Goal: Contribute content: Add original content to the website for others to see

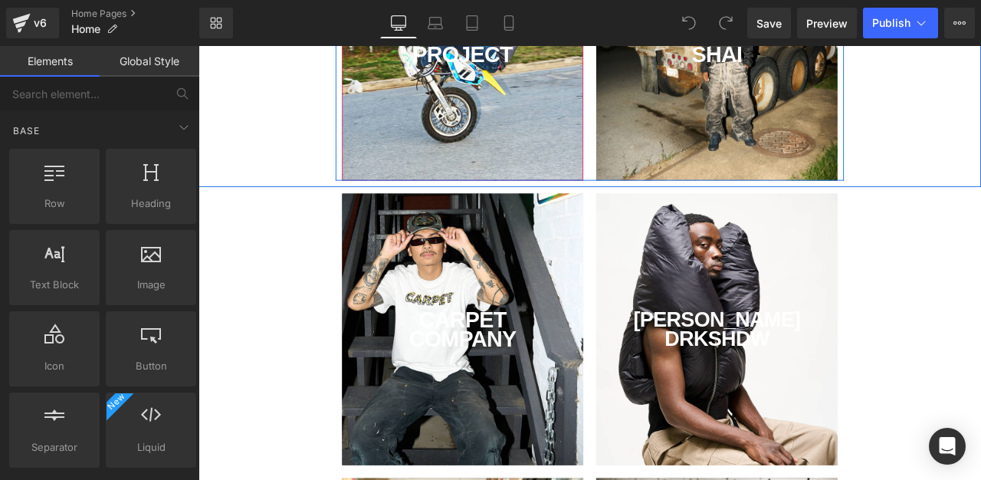
scroll to position [259, 0]
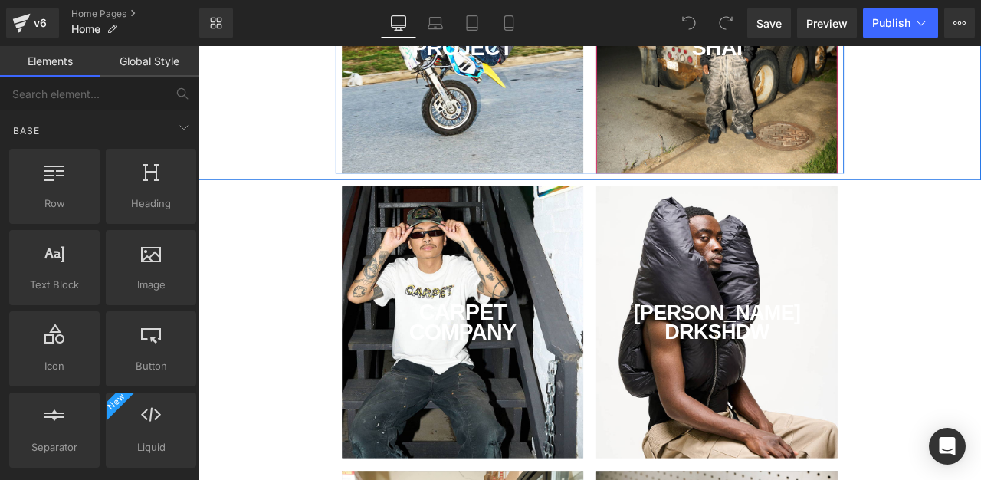
click at [882, 143] on div "CONVERSE X SHAI Text Block" at bounding box center [813, 36] width 286 height 322
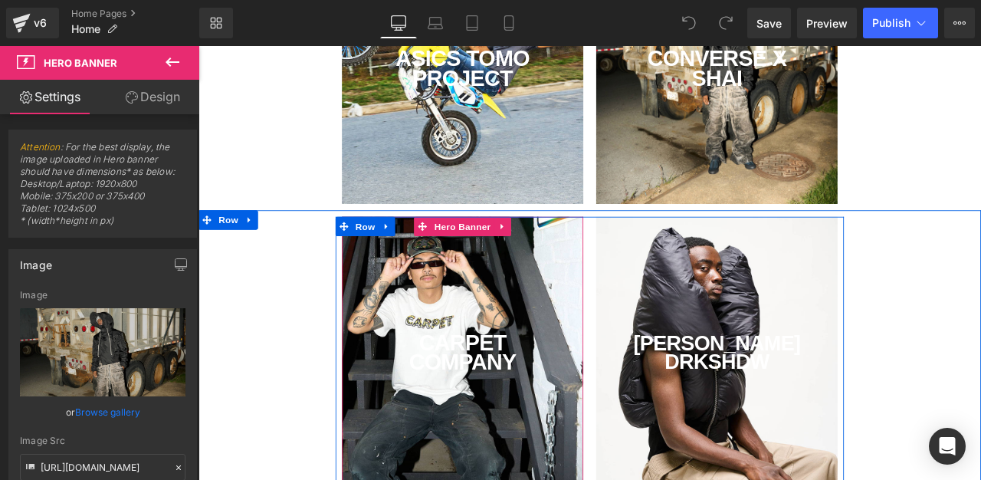
scroll to position [241, 0]
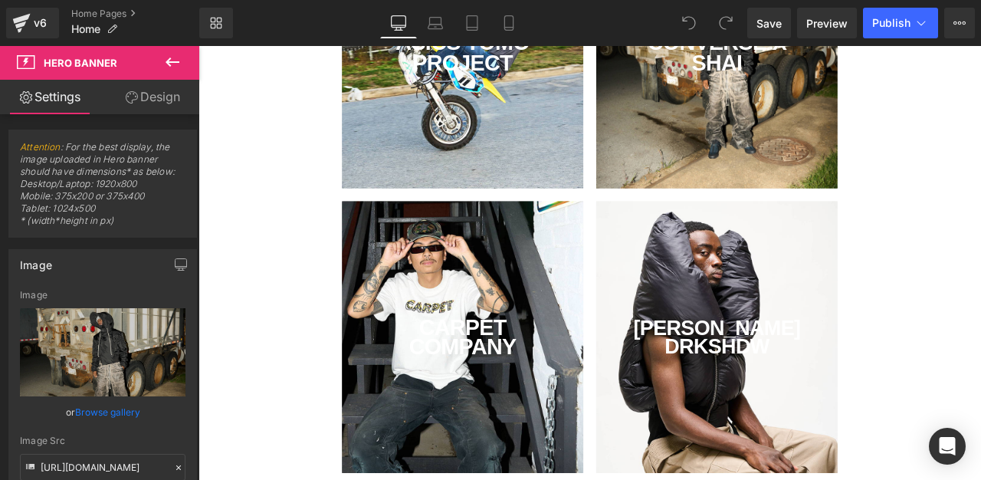
click at [579, 479] on div "CARPET COMPANY Text Block" at bounding box center [511, 391] width 286 height 322
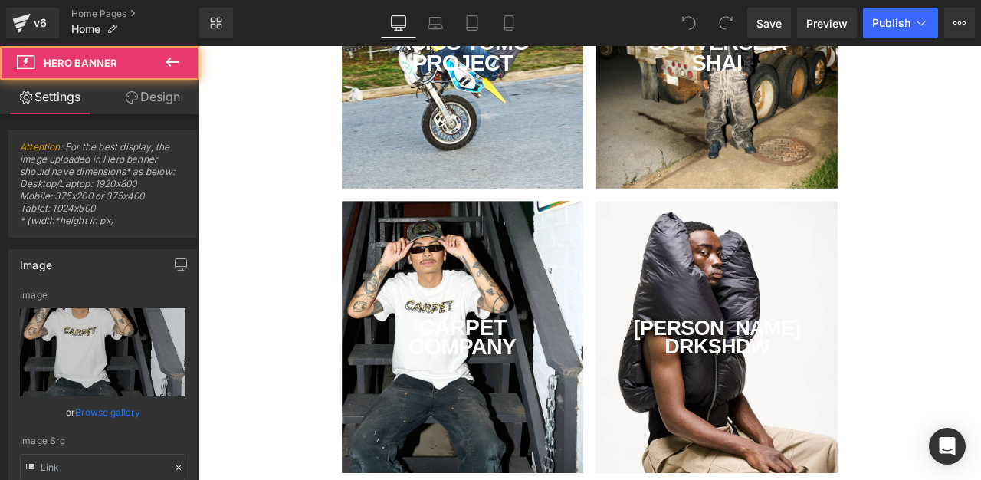
type input "[URL][DOMAIN_NAME]"
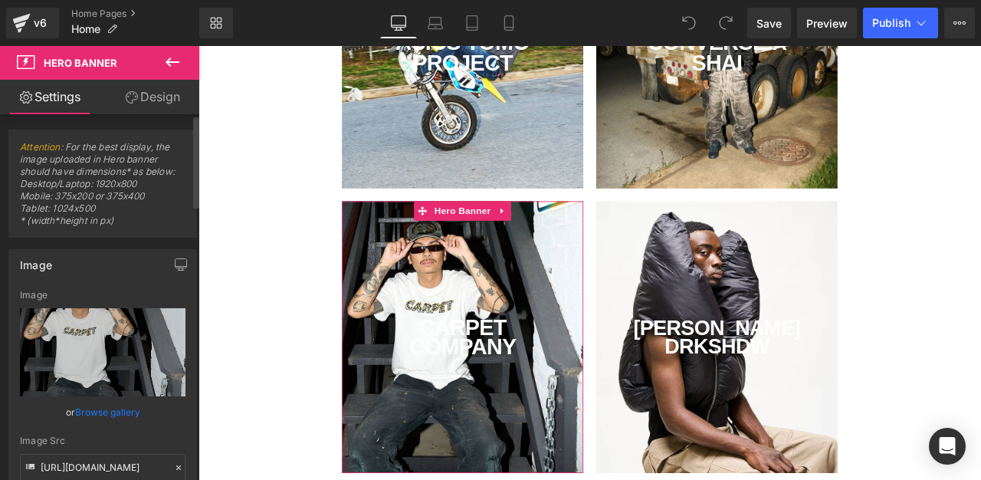
click at [125, 408] on link "Browse gallery" at bounding box center [107, 411] width 65 height 27
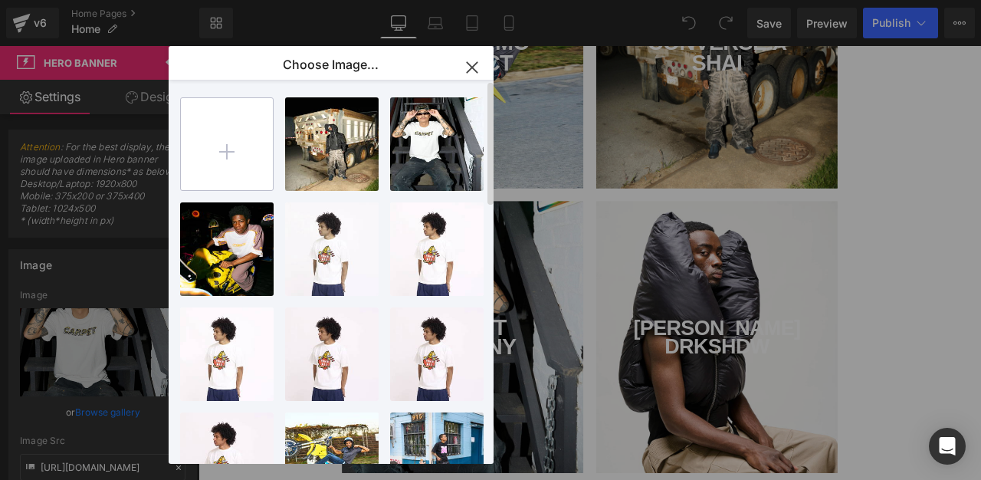
click at [240, 139] on input "file" at bounding box center [227, 144] width 92 height 92
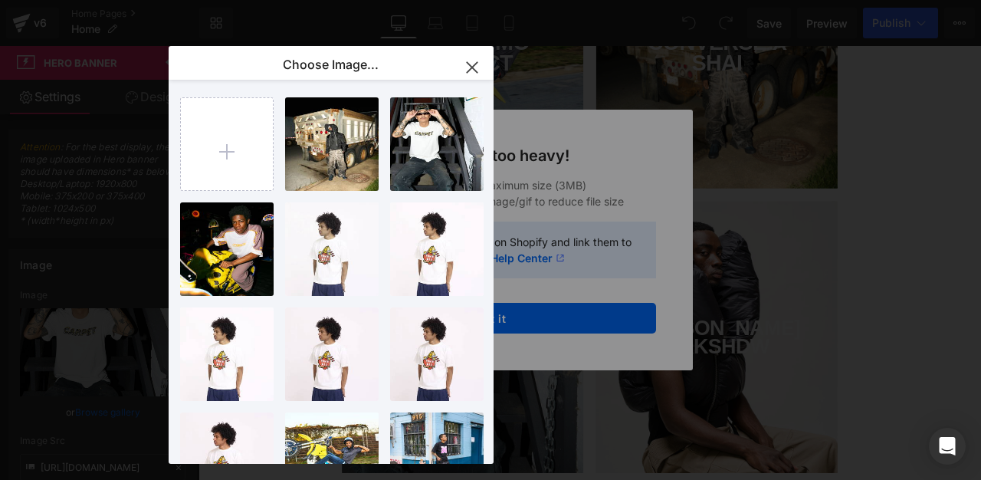
click at [472, 67] on icon "button" at bounding box center [472, 67] width 10 height 10
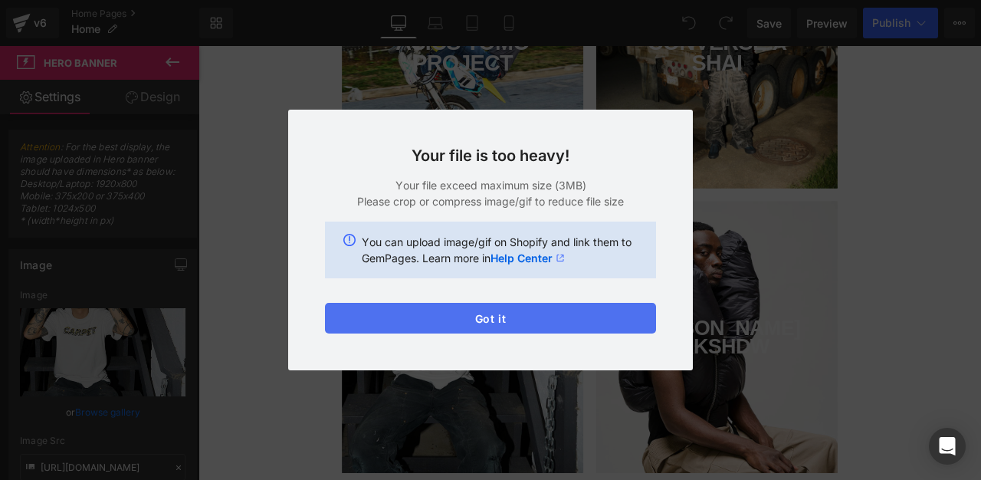
drag, startPoint x: 490, startPoint y: 339, endPoint x: 612, endPoint y: 332, distance: 122.0
click at [612, 332] on button "Got it" at bounding box center [490, 318] width 331 height 31
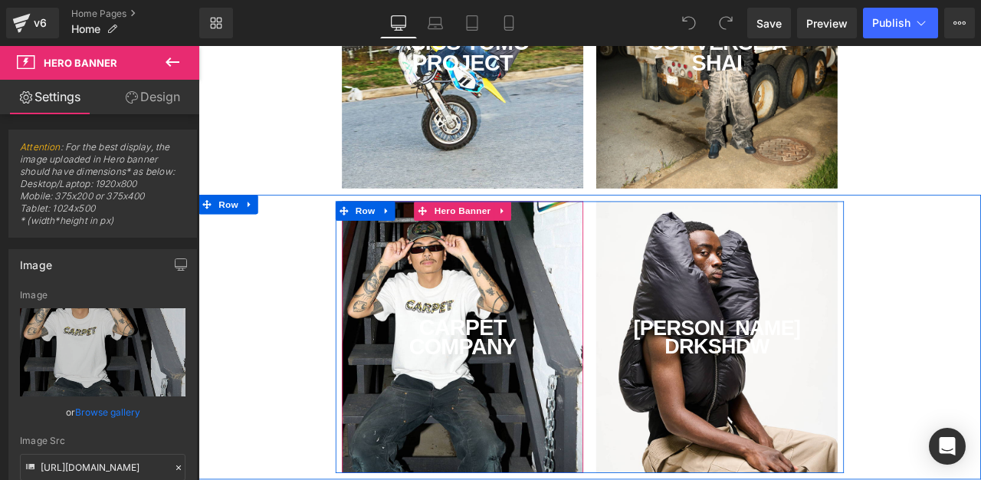
click at [539, 423] on div "CARPET COMPANY Text Block" at bounding box center [511, 391] width 286 height 322
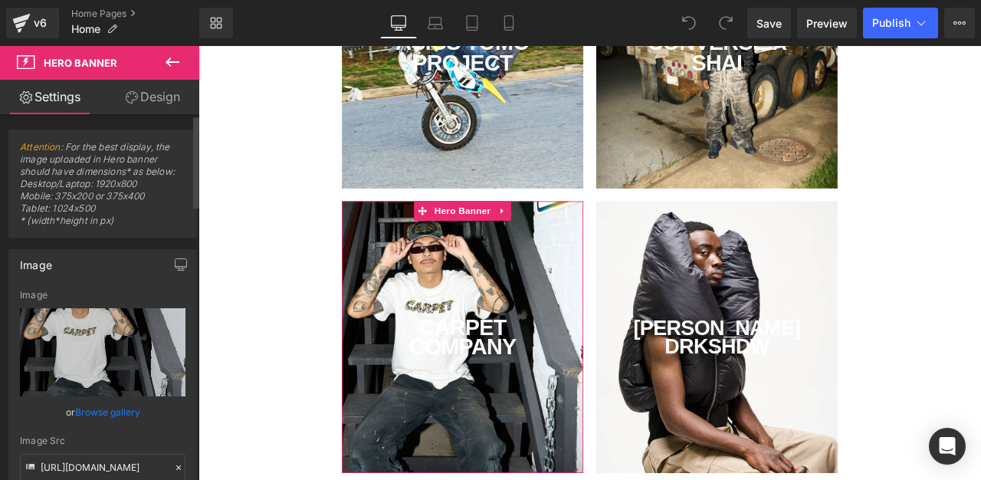
click at [120, 415] on link "Browse gallery" at bounding box center [107, 411] width 65 height 27
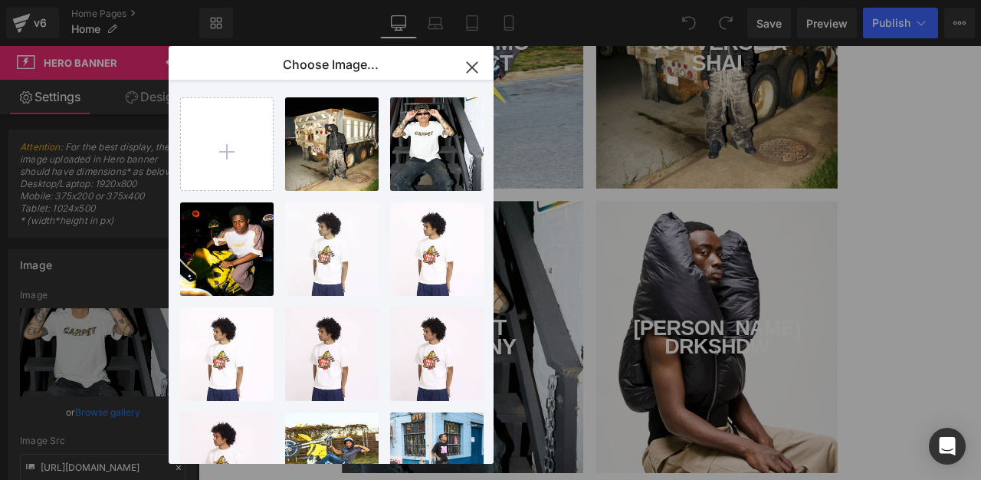
click at [175, 134] on div "SHAI...SHAI.jpg 2.86 MB Delete image? Yes No FW25...FW25.jpg 145.05 KB Delete i…" at bounding box center [331, 272] width 325 height 384
click at [251, 135] on input "file" at bounding box center [227, 144] width 92 height 92
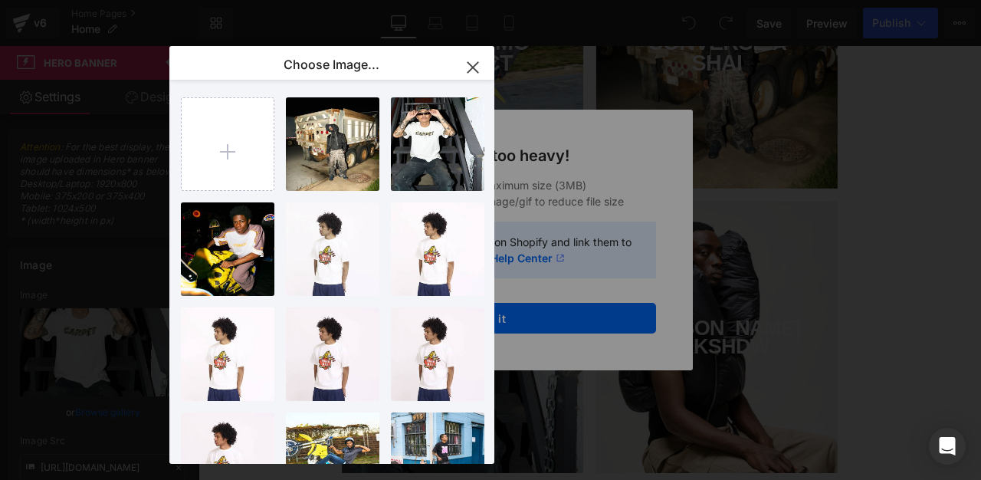
click at [463, 70] on icon "button" at bounding box center [472, 67] width 25 height 25
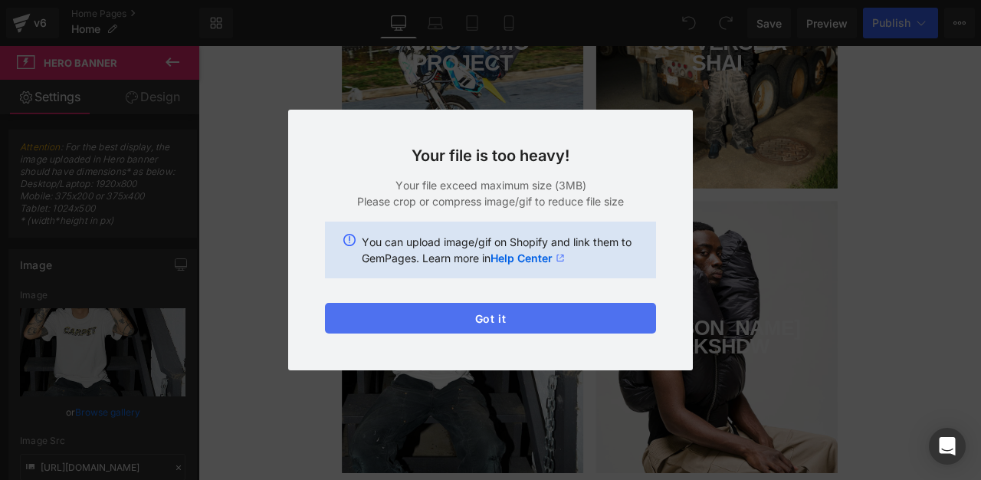
click at [561, 319] on button "Got it" at bounding box center [490, 318] width 331 height 31
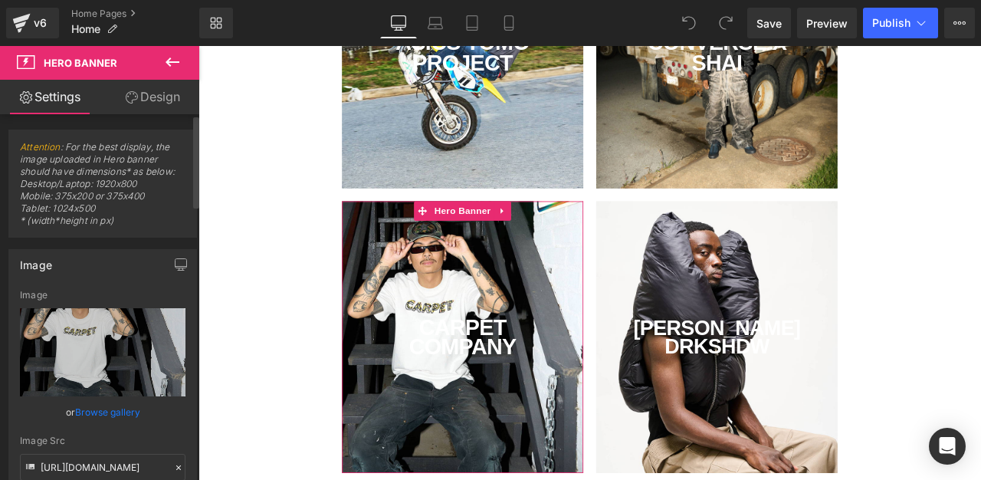
click at [99, 414] on link "Browse gallery" at bounding box center [107, 411] width 65 height 27
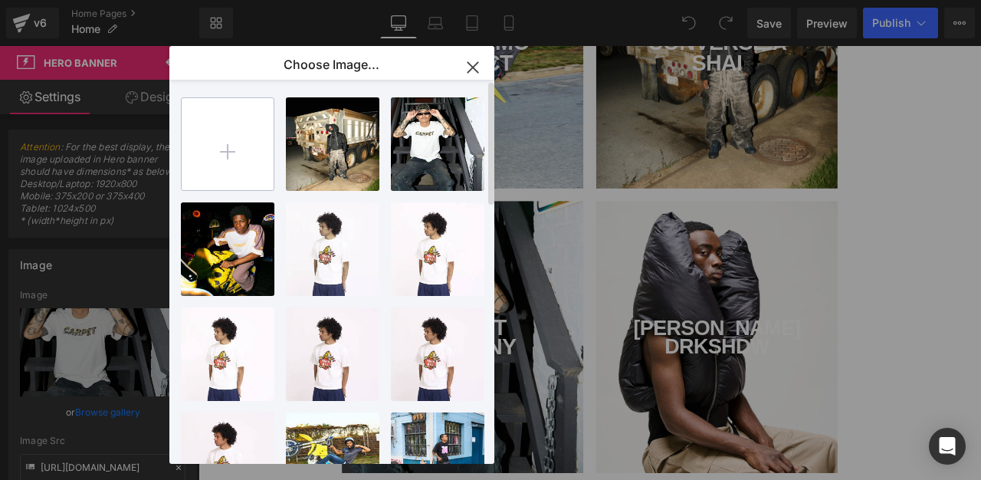
click at [237, 169] on input "file" at bounding box center [228, 144] width 92 height 92
click at [220, 172] on input "file" at bounding box center [228, 144] width 92 height 92
click at [259, 150] on input "file" at bounding box center [228, 144] width 92 height 92
type input "C:\fakepath\1.jpg"
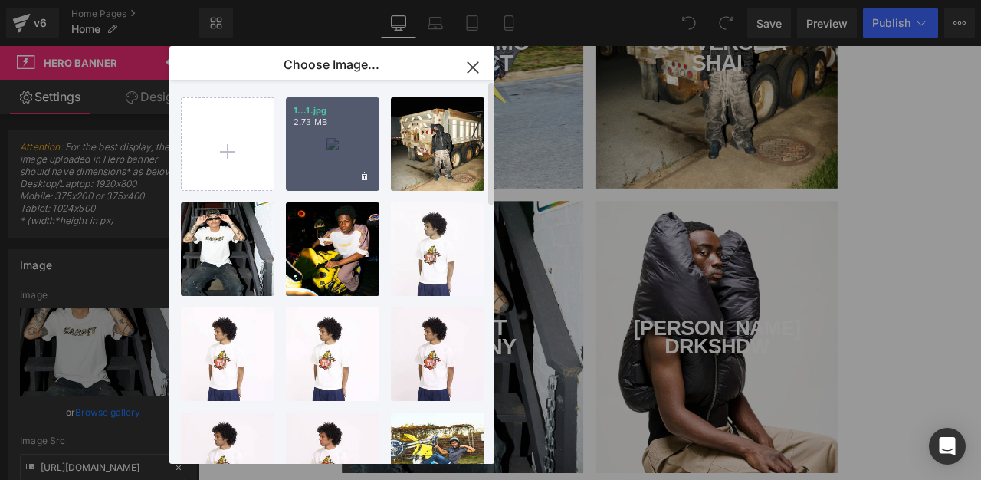
click at [349, 139] on div "1...1.jpg 2.73 MB" at bounding box center [332, 143] width 93 height 93
type input "[URL][DOMAIN_NAME]"
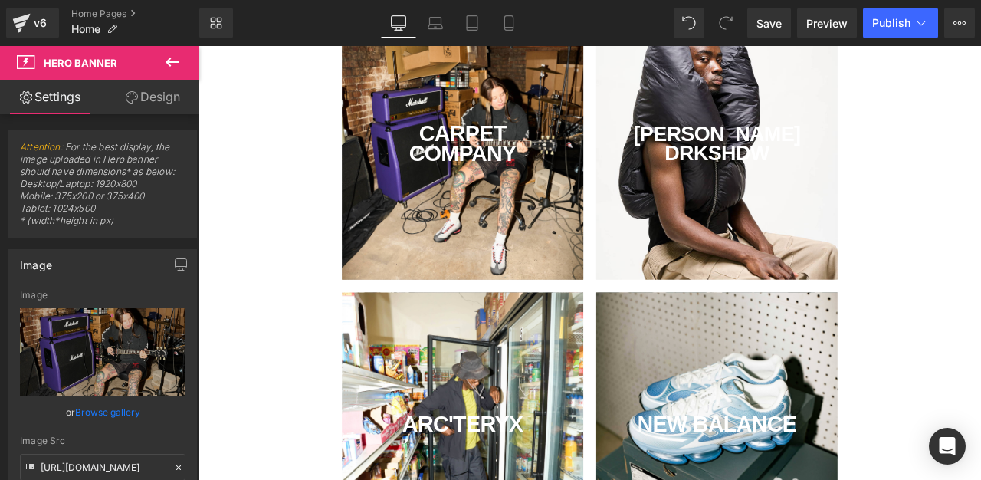
scroll to position [430, 0]
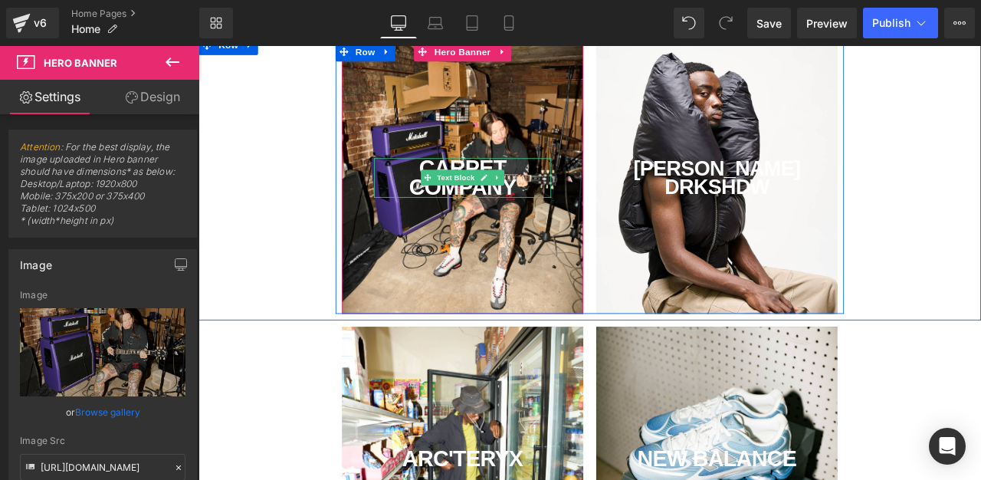
click at [584, 217] on div "COMPANY" at bounding box center [511, 214] width 209 height 24
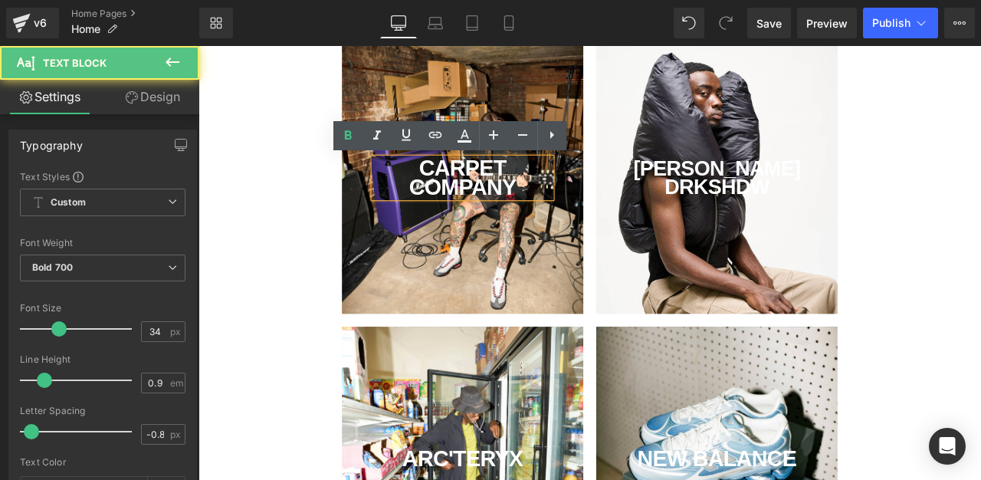
click at [578, 211] on div "COMPANY" at bounding box center [511, 214] width 209 height 24
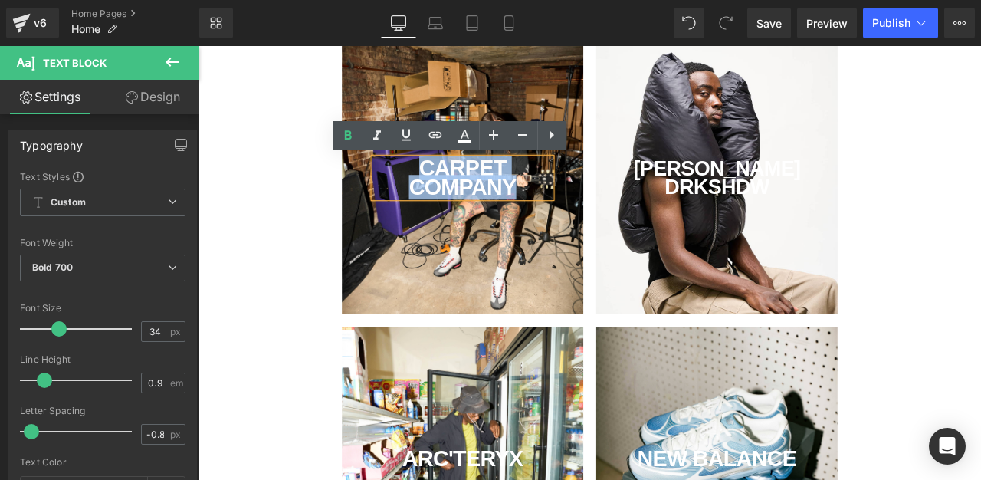
drag, startPoint x: 578, startPoint y: 211, endPoint x: 444, endPoint y: 153, distance: 145.5
click at [444, 153] on div "CARPET COMPANY Text Block" at bounding box center [511, 202] width 286 height 322
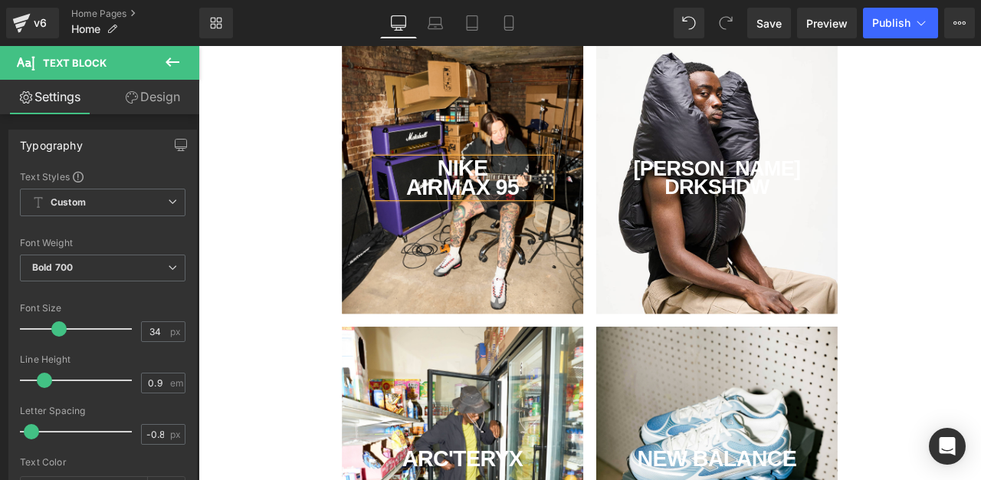
click at [860, 94] on div "[PERSON_NAME] DRKSHDW Text Block" at bounding box center [813, 202] width 286 height 322
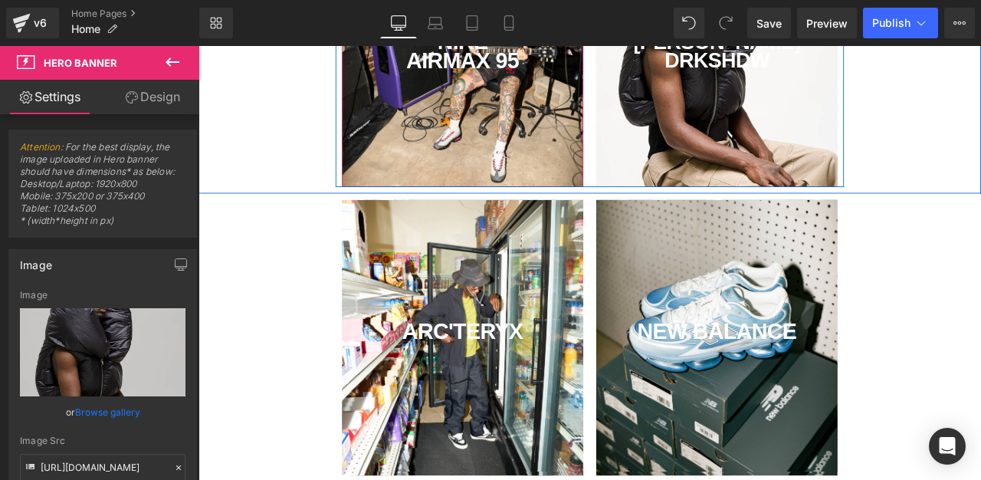
scroll to position [584, 0]
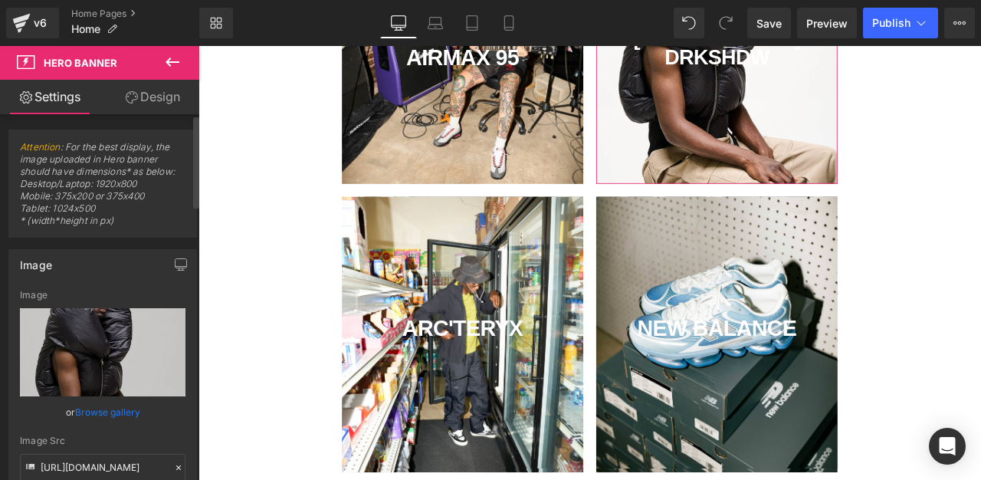
click at [105, 414] on link "Browse gallery" at bounding box center [107, 411] width 65 height 27
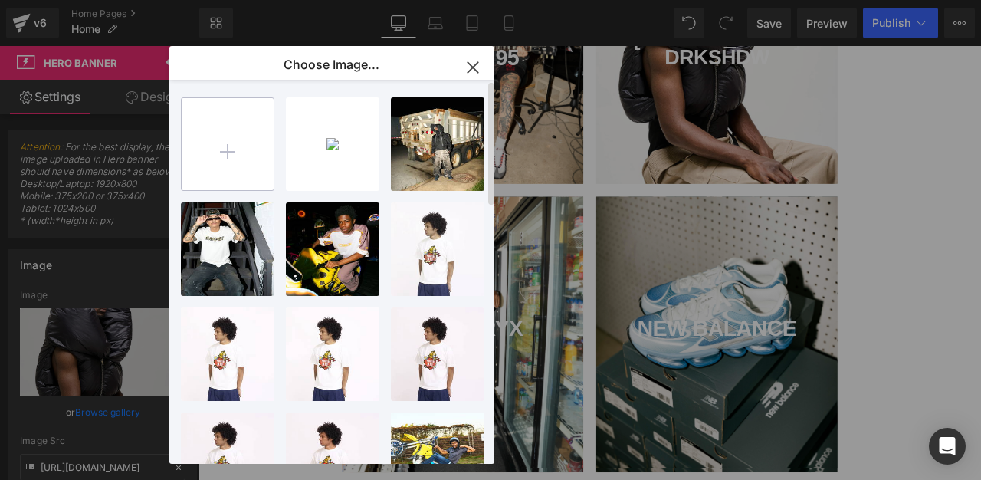
click at [256, 165] on input "file" at bounding box center [228, 144] width 92 height 92
type input "C:\fakepath\2.jpg"
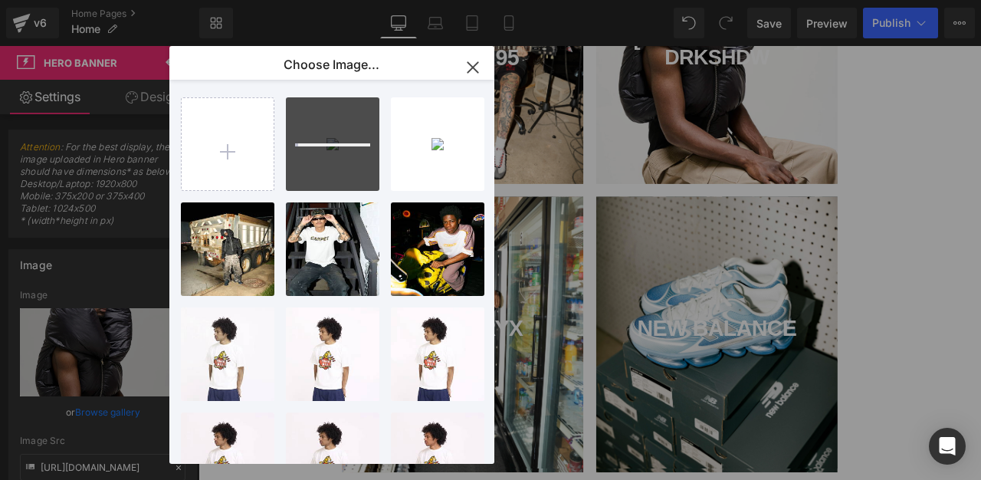
click at [481, 69] on icon "button" at bounding box center [472, 67] width 25 height 25
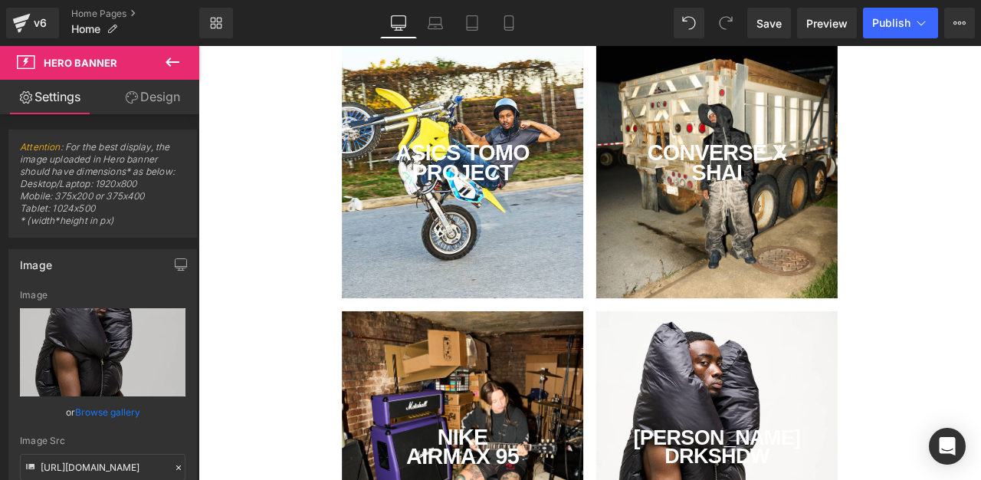
scroll to position [0, 0]
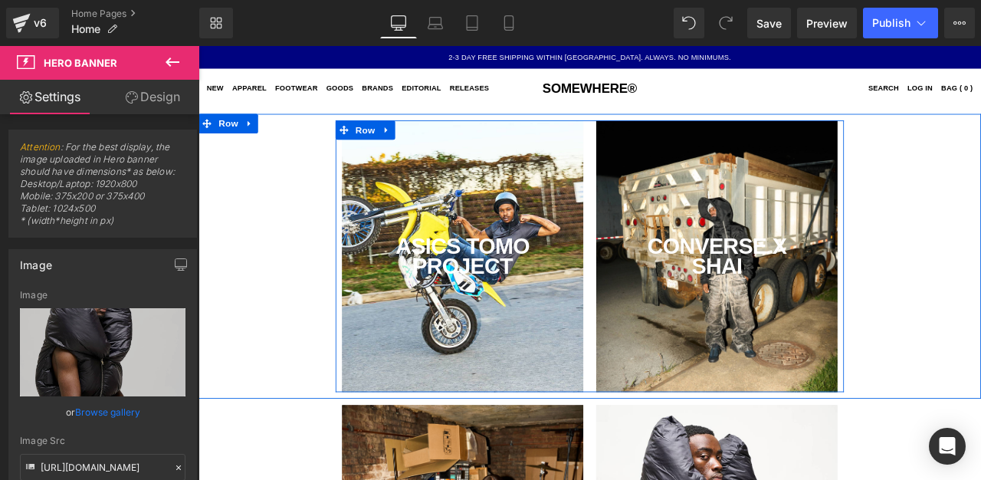
click at [766, 371] on div "CONVERSE X SHAI Text Block" at bounding box center [813, 295] width 286 height 322
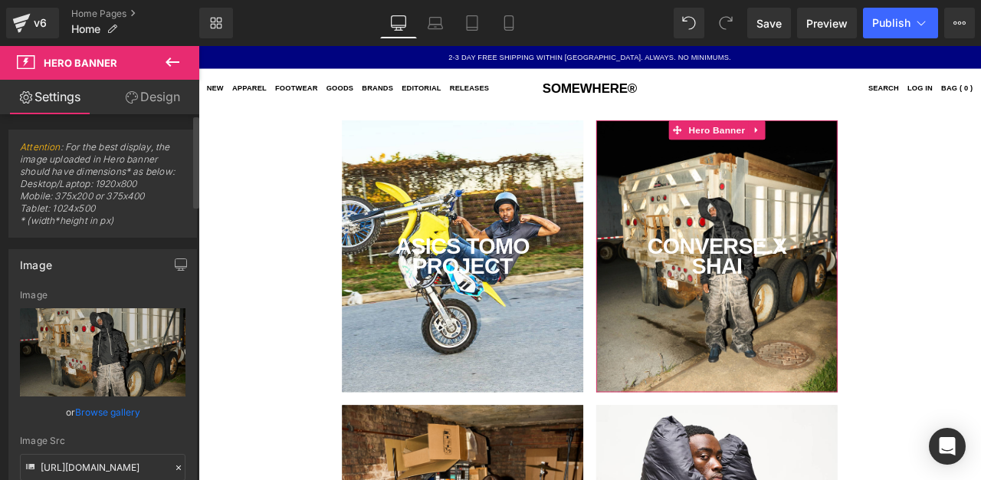
click at [105, 418] on link "Browse gallery" at bounding box center [107, 411] width 65 height 27
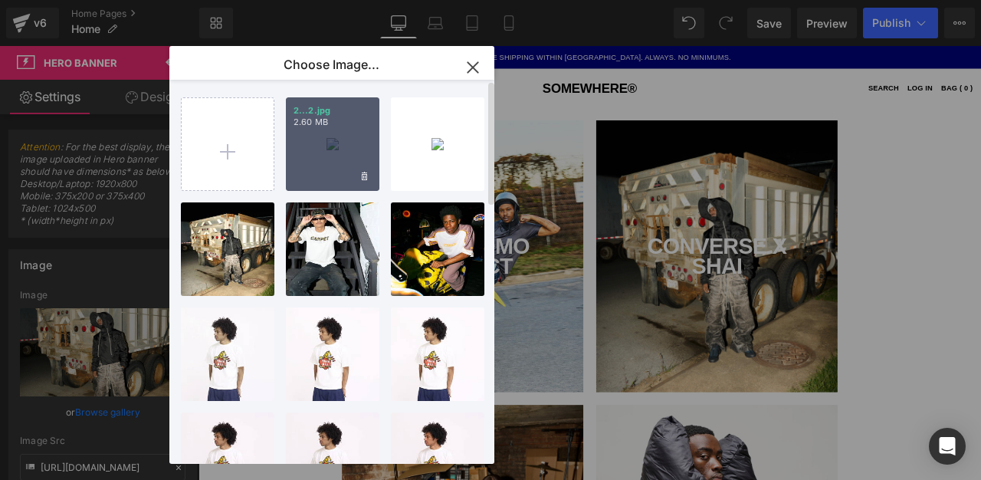
click at [305, 172] on div "2...2.jpg 2.60 MB" at bounding box center [332, 143] width 93 height 93
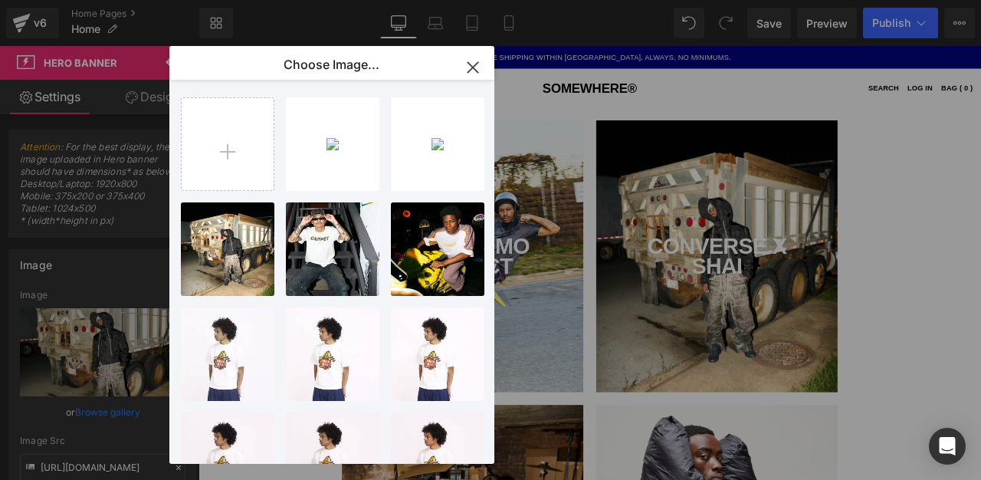
type input "[URL][DOMAIN_NAME]"
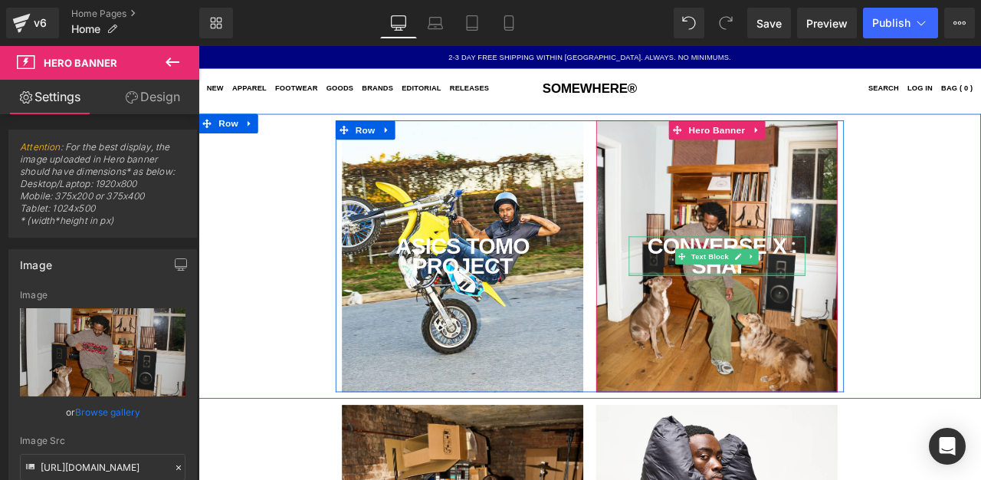
click at [883, 309] on div "CONVERSE X SHAI" at bounding box center [812, 294] width 209 height 47
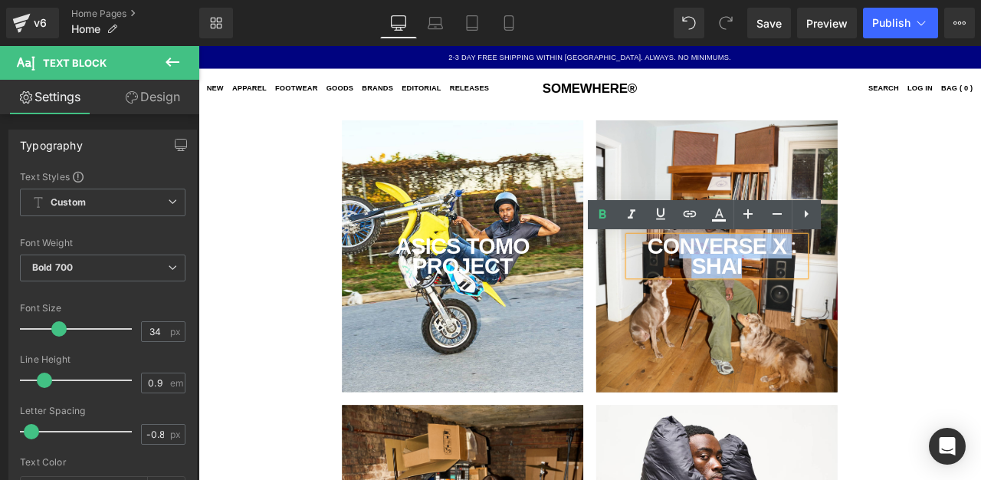
drag, startPoint x: 879, startPoint y: 306, endPoint x: 729, endPoint y: 261, distance: 157.5
click at [738, 266] on div "CONVERSE X SHAI Text Block" at bounding box center [813, 295] width 286 height 322
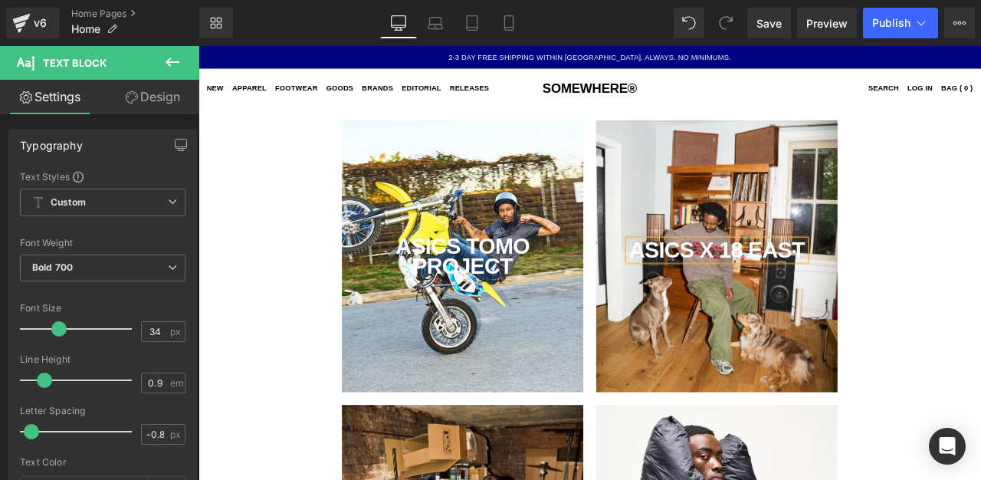
click at [884, 93] on ul "LOG IN BAG ( 0 )" at bounding box center [931, 96] width 367 height 46
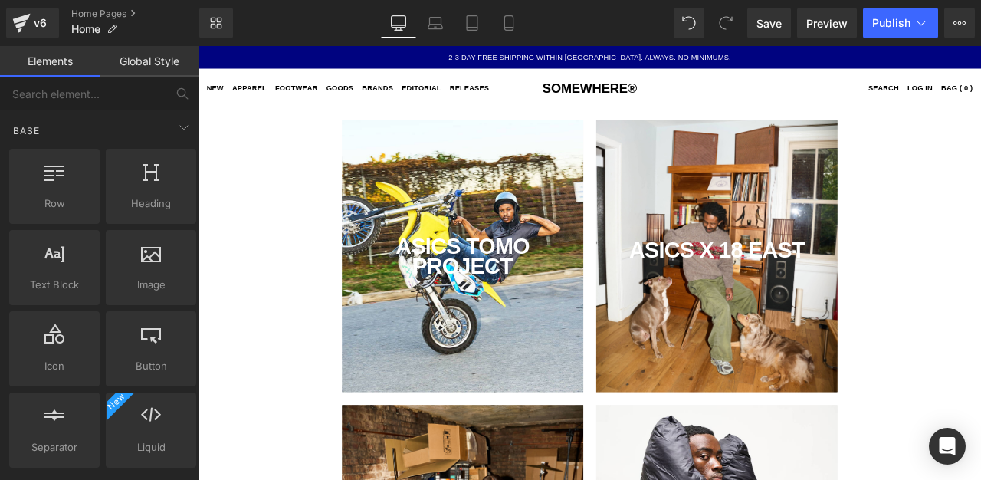
click at [848, 193] on div "ASICS X 18 EAST Text Block" at bounding box center [813, 295] width 286 height 322
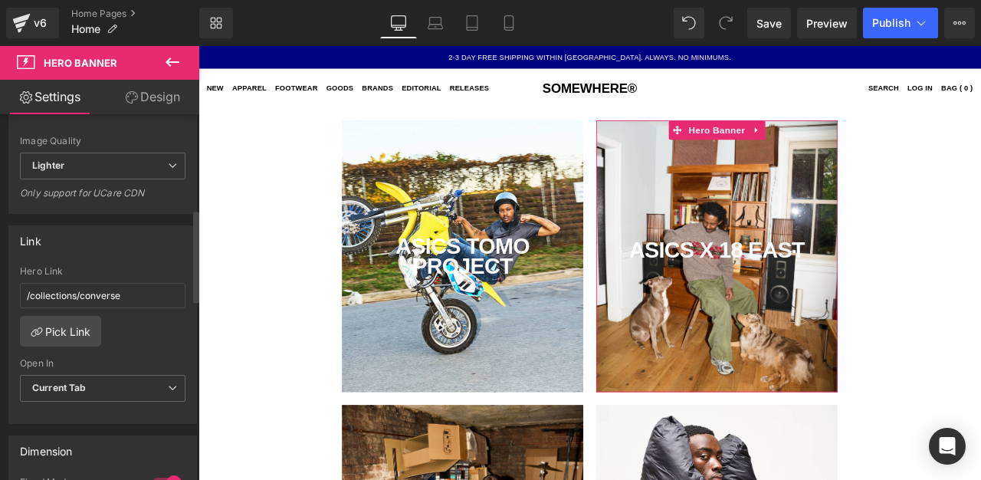
scroll to position [372, 0]
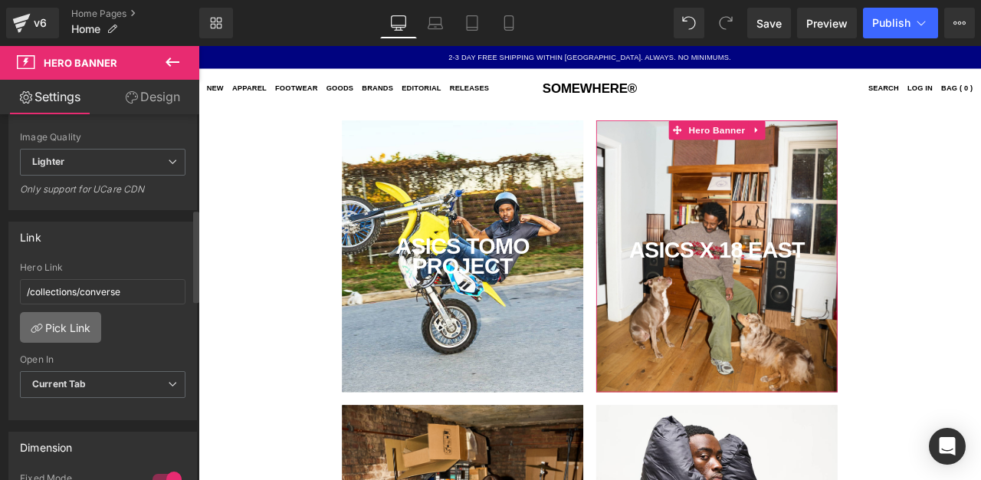
click at [73, 341] on link "Pick Link" at bounding box center [60, 327] width 81 height 31
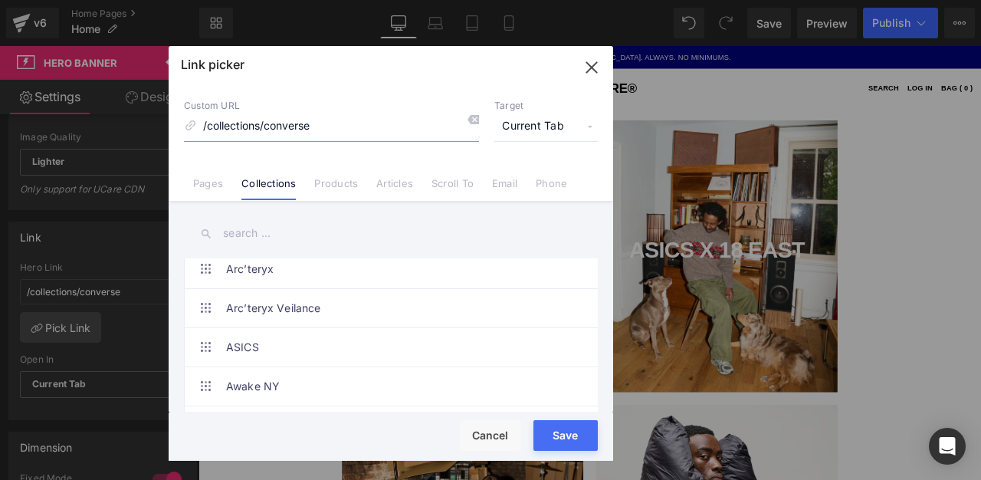
scroll to position [676, 0]
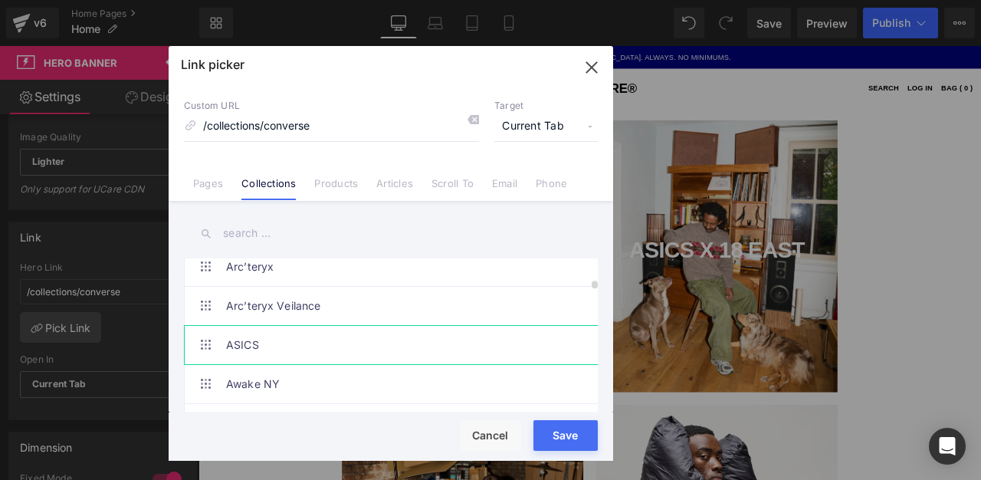
click at [305, 351] on link "ASICS" at bounding box center [394, 345] width 337 height 38
type input "/collections/asics"
click at [576, 455] on div "Save Cancel" at bounding box center [391, 436] width 444 height 48
click at [575, 440] on button "Save" at bounding box center [565, 435] width 64 height 31
type input "/collections/asics"
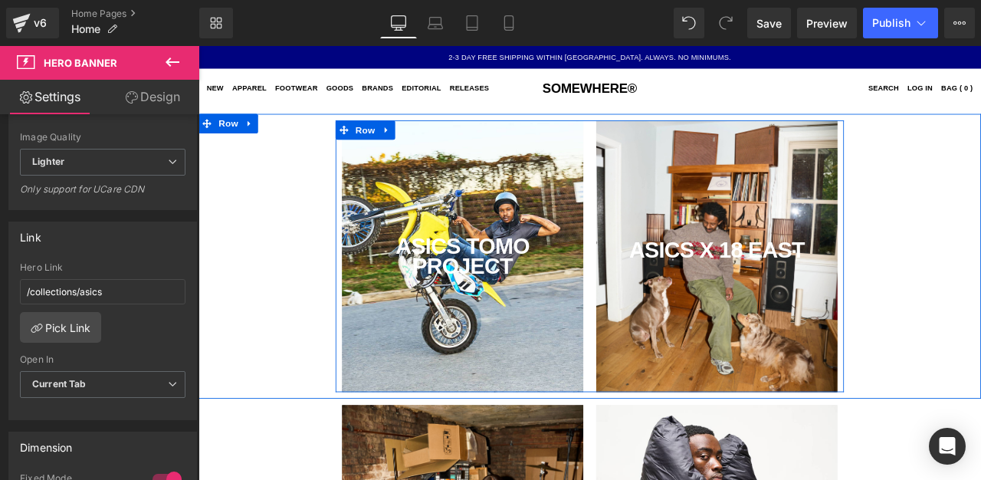
click at [788, 395] on div "ASICS X 18 EAST Text Block" at bounding box center [813, 295] width 286 height 322
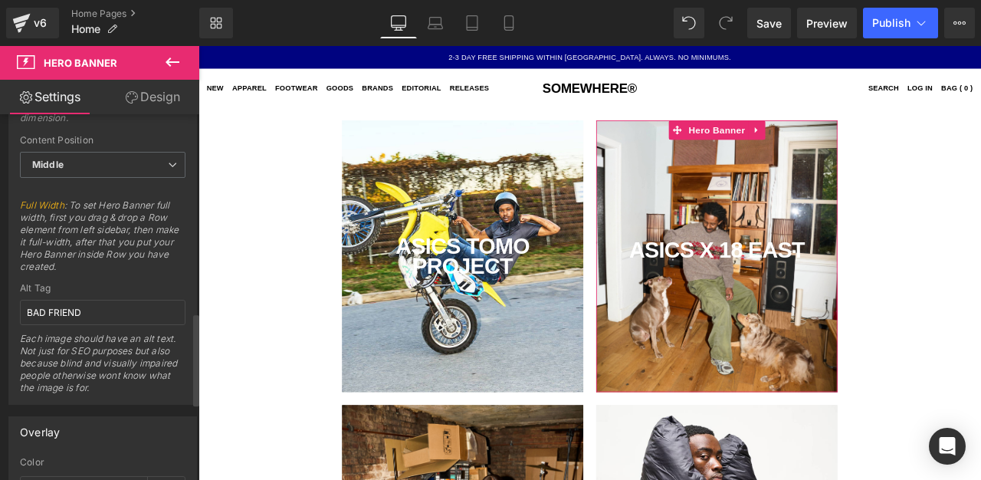
scroll to position [800, 0]
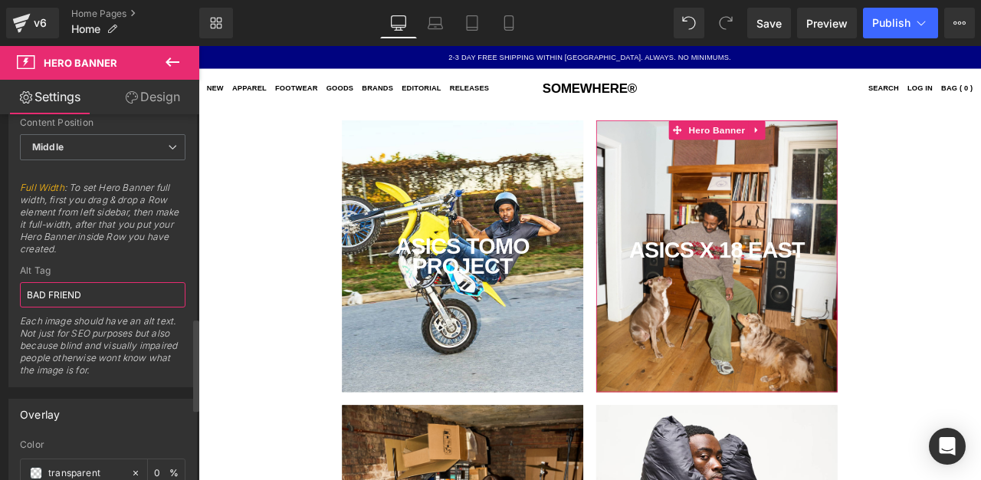
drag, startPoint x: 113, startPoint y: 300, endPoint x: 0, endPoint y: 265, distance: 118.0
click at [0, 268] on div "Dimension 1 Fixed Mode Display Hero Banner box based on background image dimens…" at bounding box center [103, 190] width 206 height 396
type input "ASICS"
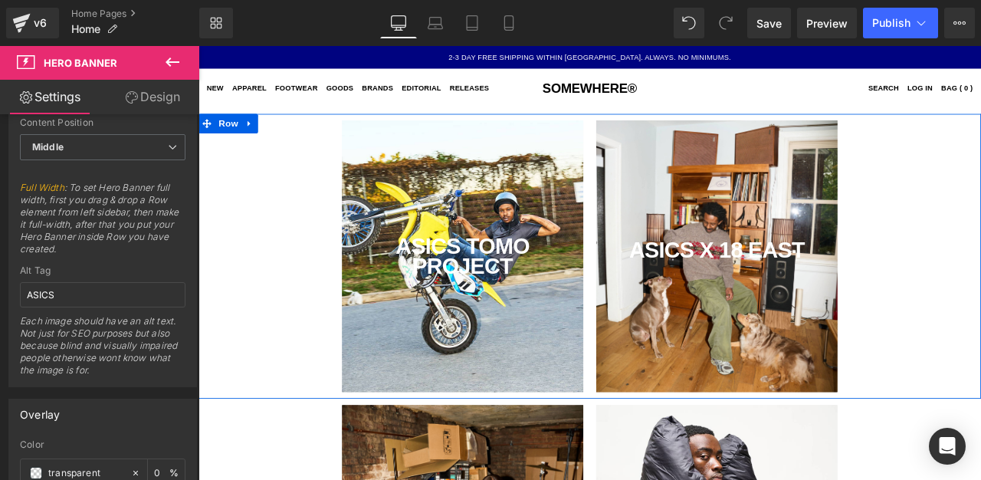
click at [336, 332] on div "ASICS TOMO PROJECT Text Block Hero Banner ASICS X 18 EAST" at bounding box center [661, 295] width 927 height 322
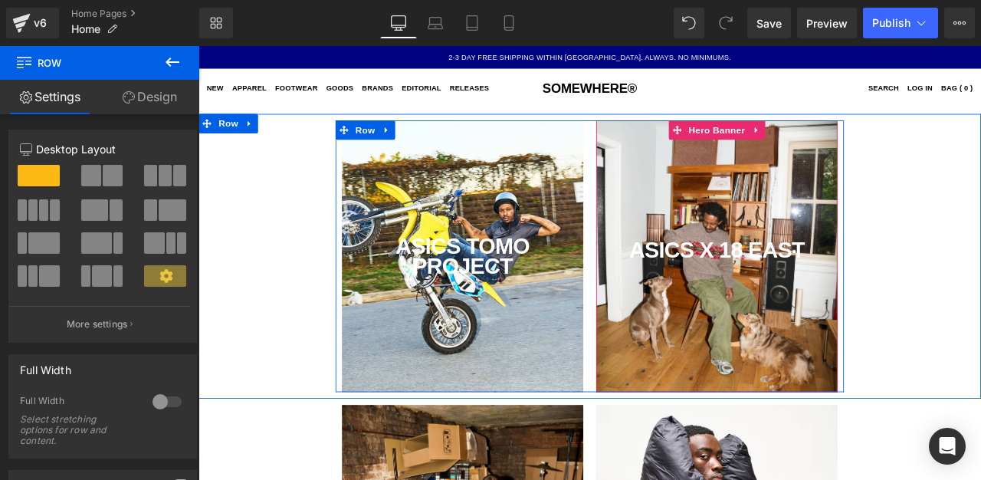
click at [768, 345] on div "ASICS X 18 EAST Text Block" at bounding box center [813, 295] width 286 height 322
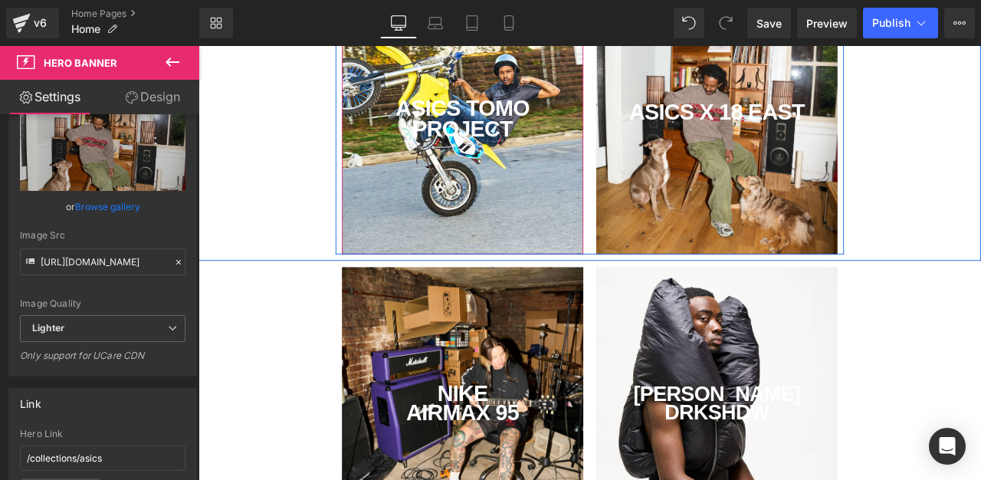
scroll to position [203, 0]
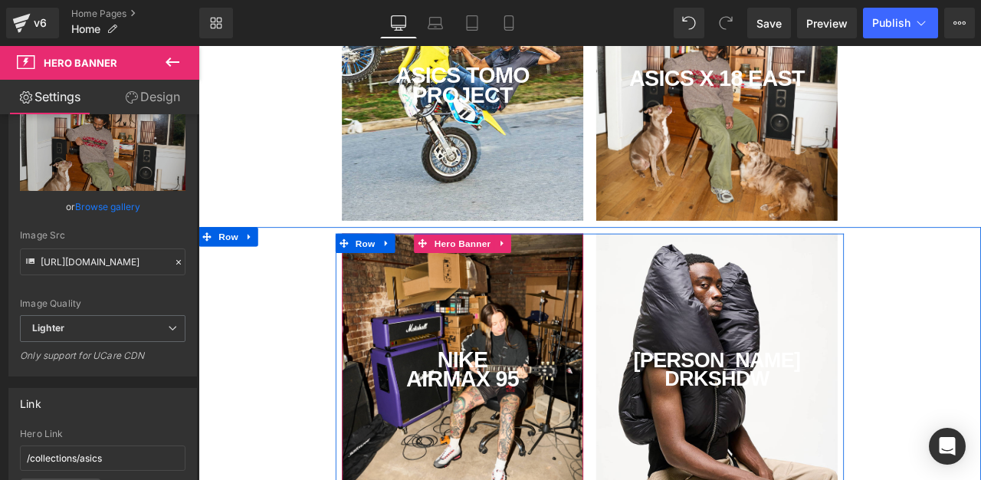
click at [519, 336] on div "NIKE AIRMAX 95 Text Block" at bounding box center [511, 429] width 286 height 322
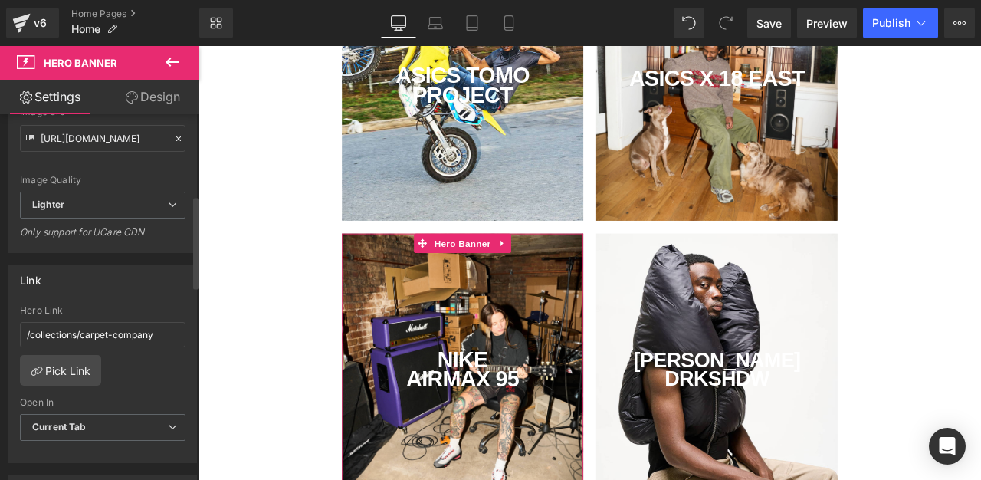
scroll to position [330, 0]
click at [73, 373] on link "Pick Link" at bounding box center [60, 368] width 81 height 31
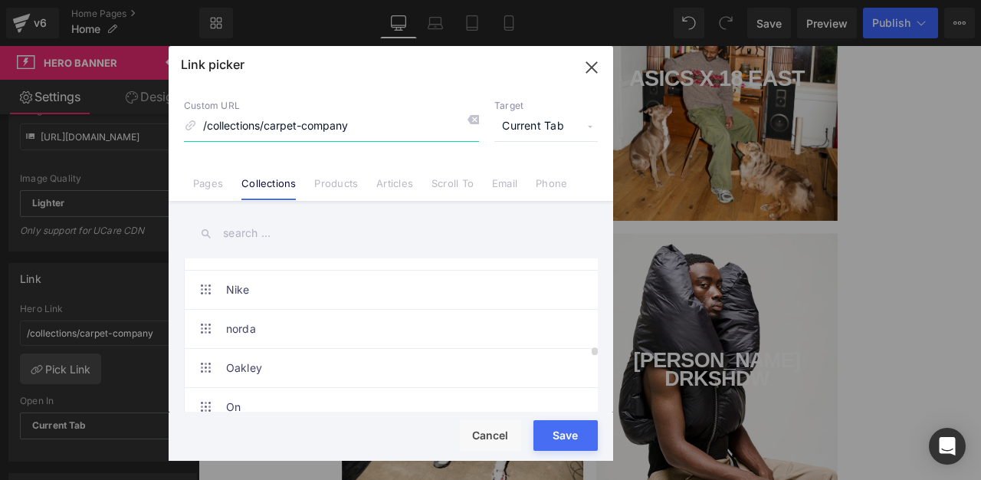
scroll to position [2998, 0]
click at [362, 282] on link "Nike" at bounding box center [394, 289] width 337 height 38
type input "/collections/nike"
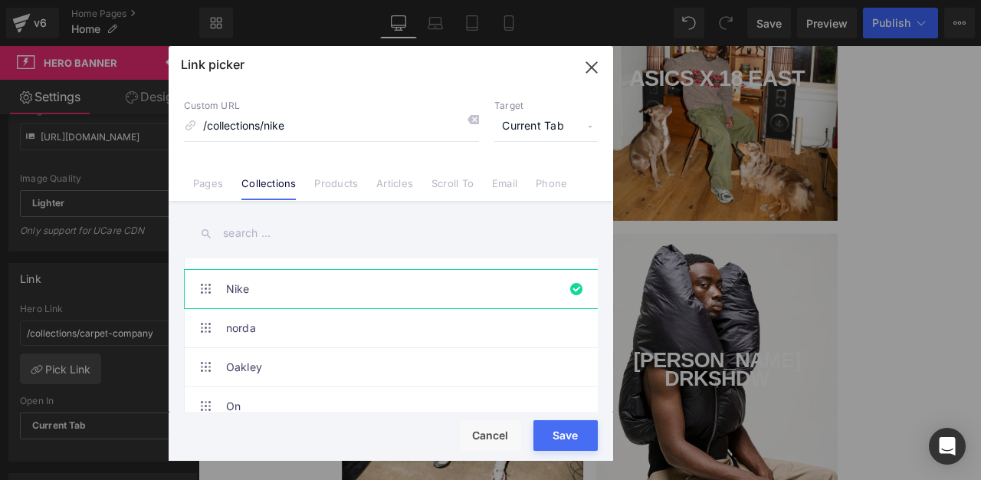
drag, startPoint x: 575, startPoint y: 434, endPoint x: 458, endPoint y: 474, distance: 123.3
click at [575, 434] on button "Save" at bounding box center [565, 435] width 64 height 31
type input "/collections/nike"
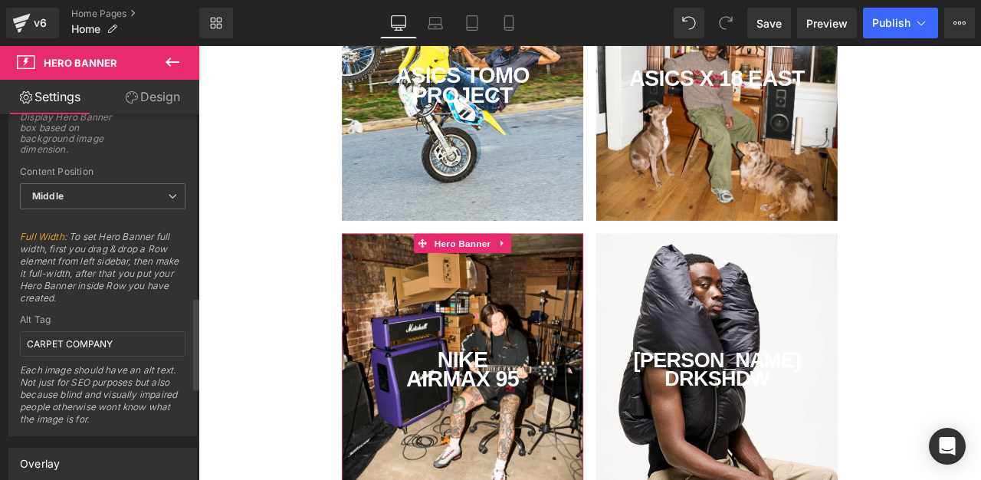
scroll to position [772, 0]
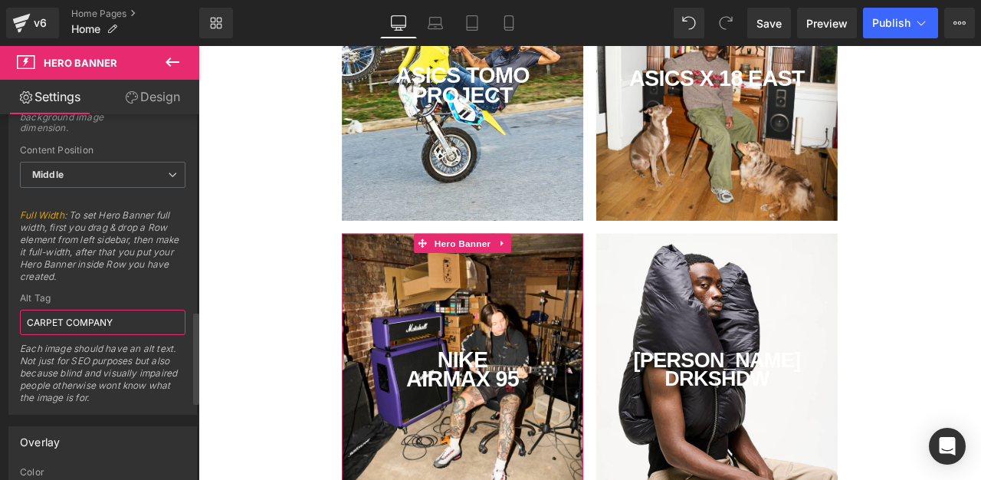
drag, startPoint x: 126, startPoint y: 323, endPoint x: 0, endPoint y: 316, distance: 126.6
click at [0, 321] on div "Dimension 1 Fixed Mode Display Hero Banner box based on background image dimens…" at bounding box center [103, 217] width 206 height 396
type input "NIKE"
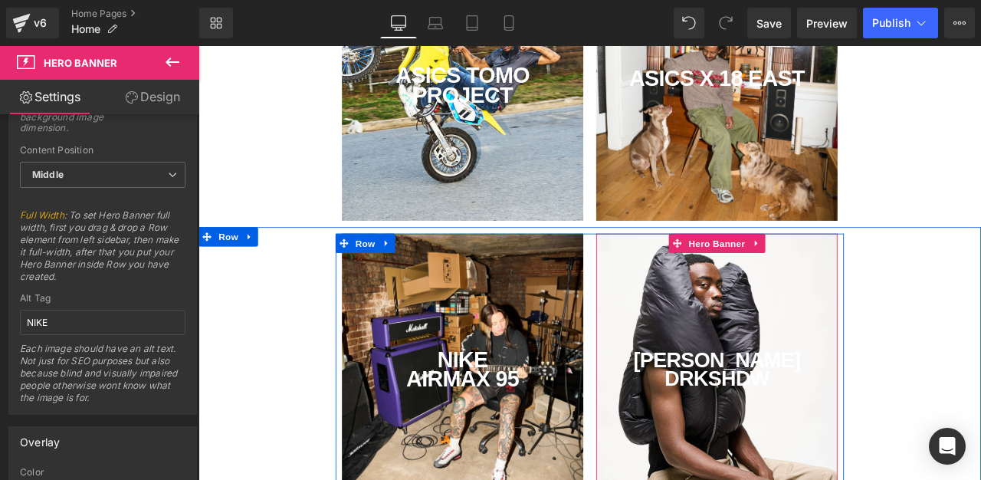
click at [733, 336] on div "[PERSON_NAME] DRKSHDW Text Block" at bounding box center [813, 429] width 286 height 322
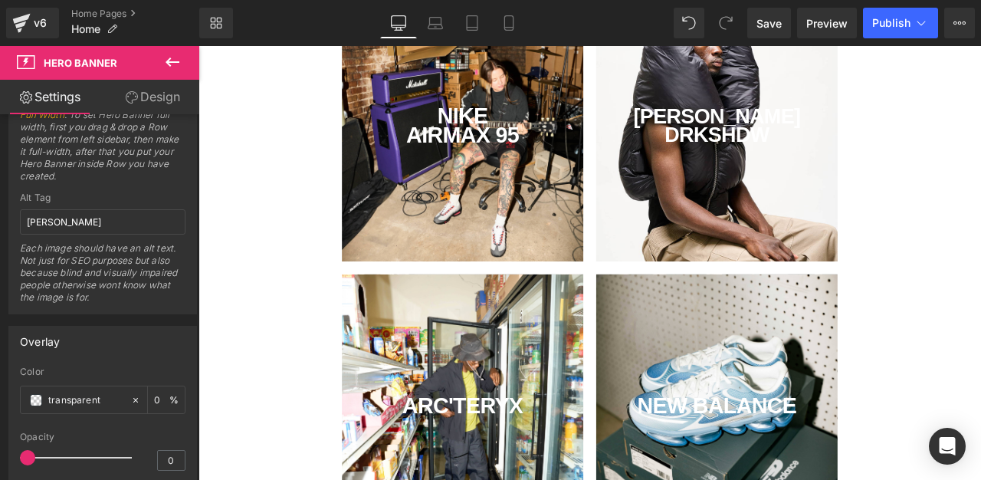
scroll to position [551, 0]
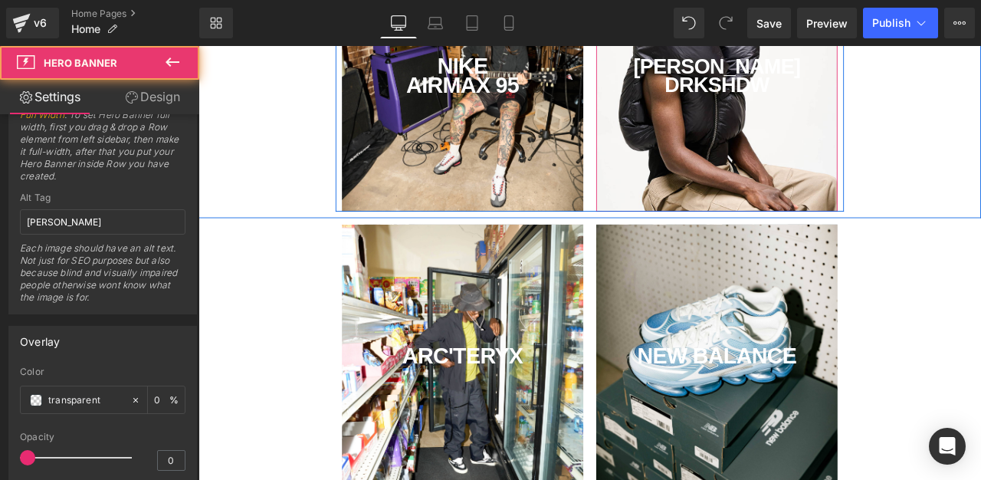
click at [790, 201] on div "[PERSON_NAME] DRKSHDW Text Block" at bounding box center [813, 81] width 286 height 322
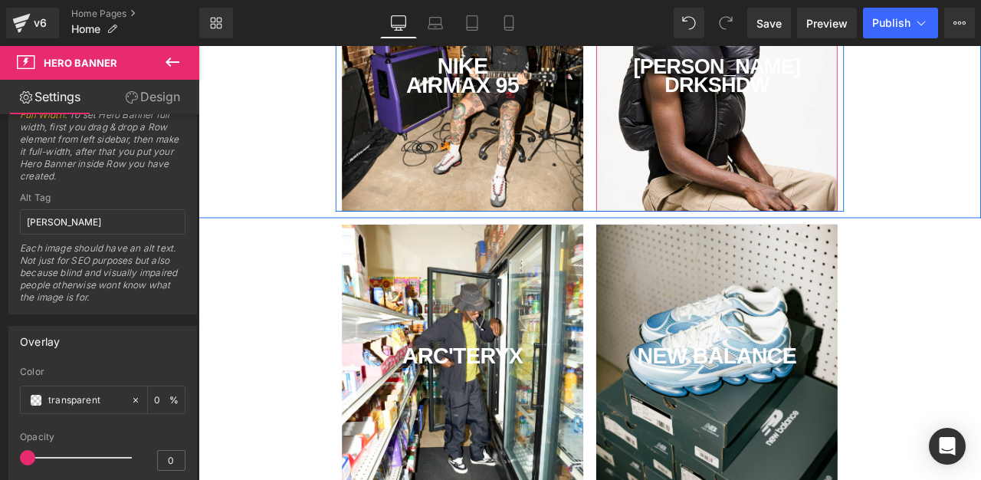
click at [761, 198] on div "[PERSON_NAME] DRKSHDW Text Block" at bounding box center [813, 81] width 286 height 322
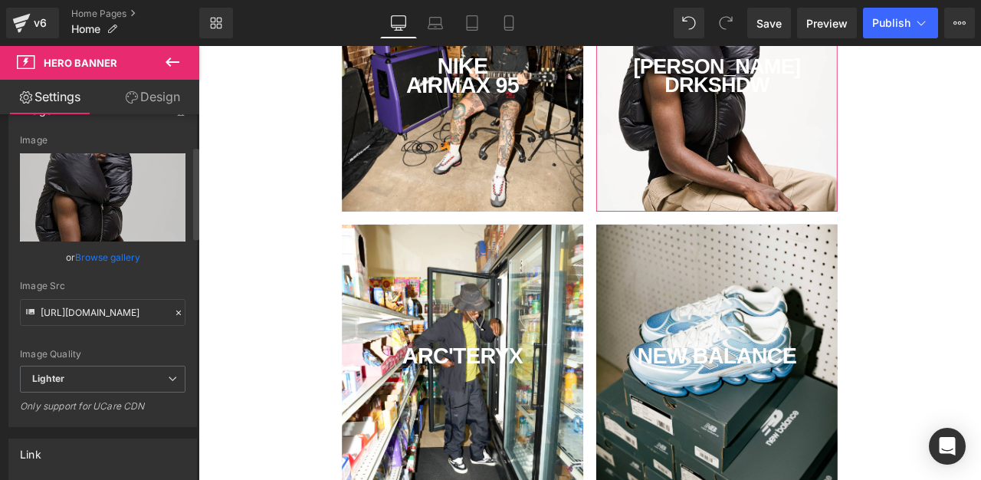
scroll to position [120, 0]
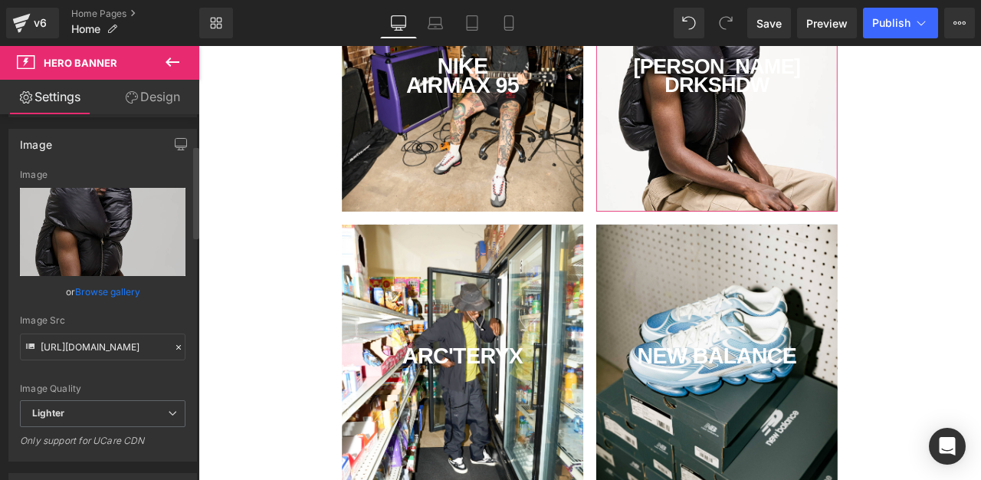
click at [129, 293] on link "Browse gallery" at bounding box center [107, 291] width 65 height 27
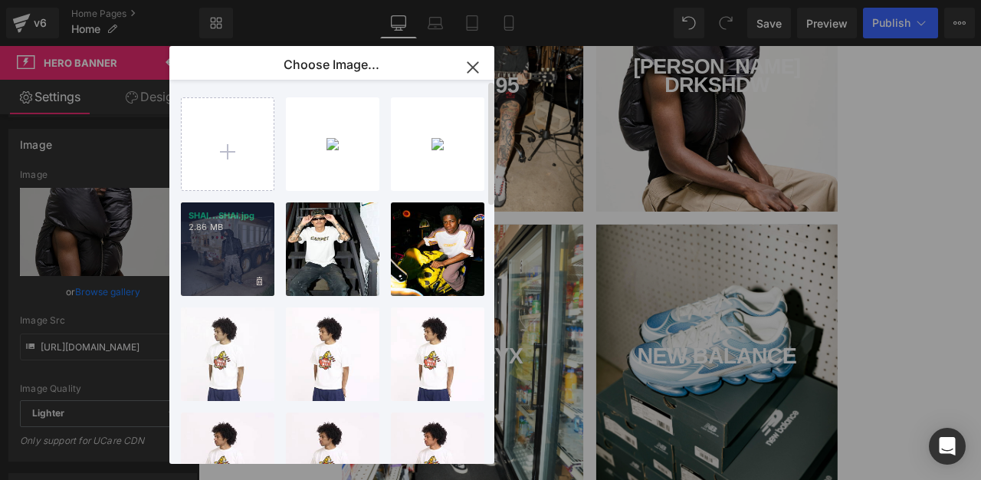
click at [225, 246] on div "SHAI...SHAI.jpg 2.86 MB" at bounding box center [227, 248] width 93 height 93
type input "[URL][DOMAIN_NAME]"
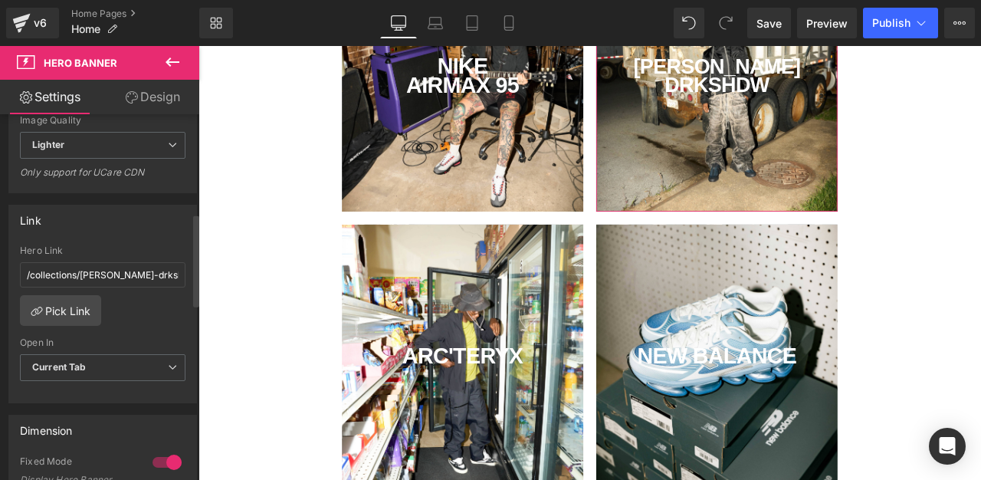
scroll to position [387, 0]
click at [73, 309] on link "Pick Link" at bounding box center [60, 311] width 81 height 31
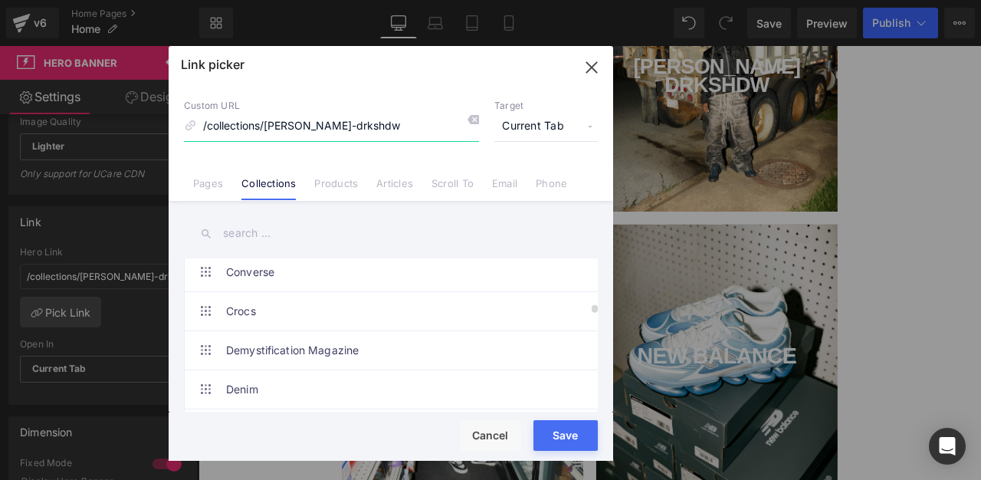
scroll to position [1484, 0]
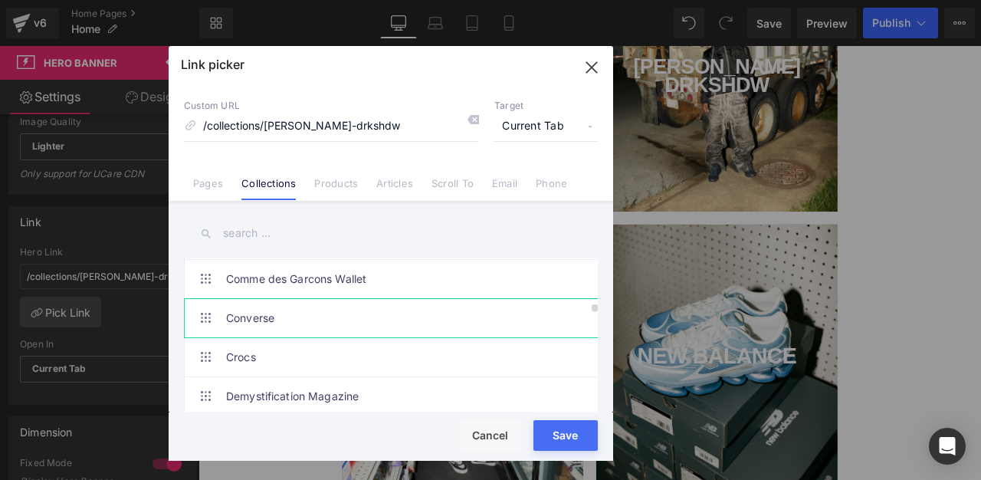
click at [322, 315] on link "Converse" at bounding box center [394, 318] width 337 height 38
type input "/collections/converse"
drag, startPoint x: 577, startPoint y: 443, endPoint x: 450, endPoint y: 470, distance: 129.2
click at [577, 443] on button "Save" at bounding box center [565, 435] width 64 height 31
type input "/collections/converse"
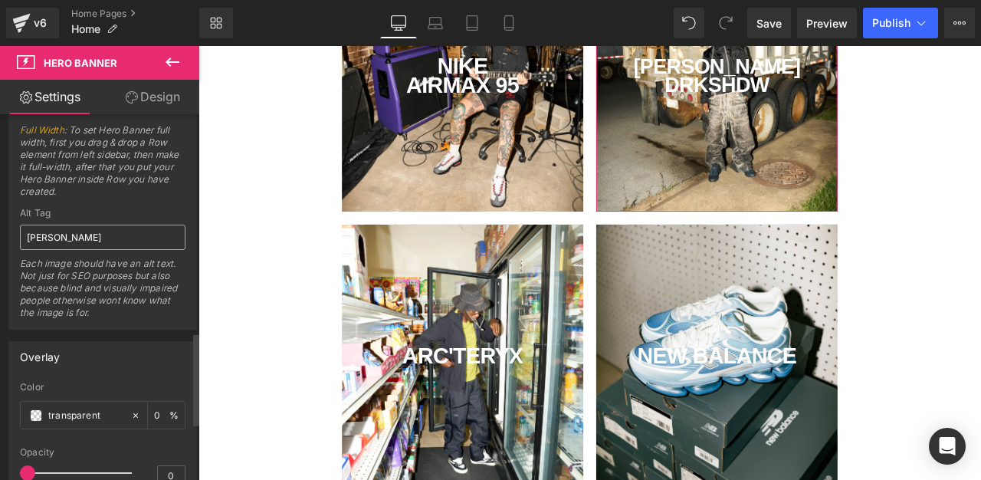
scroll to position [861, 0]
drag, startPoint x: 93, startPoint y: 233, endPoint x: 0, endPoint y: 195, distance: 100.3
click at [0, 195] on div "Dimension 1 Fixed Mode Display Hero Banner box based on background image dimens…" at bounding box center [103, 128] width 206 height 396
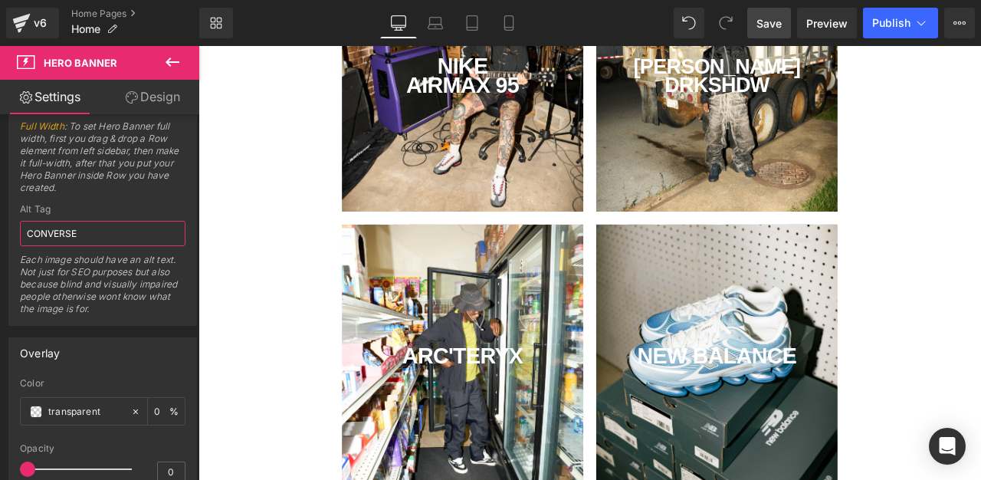
type input "CONVERSE"
click at [765, 10] on link "Save" at bounding box center [769, 23] width 44 height 31
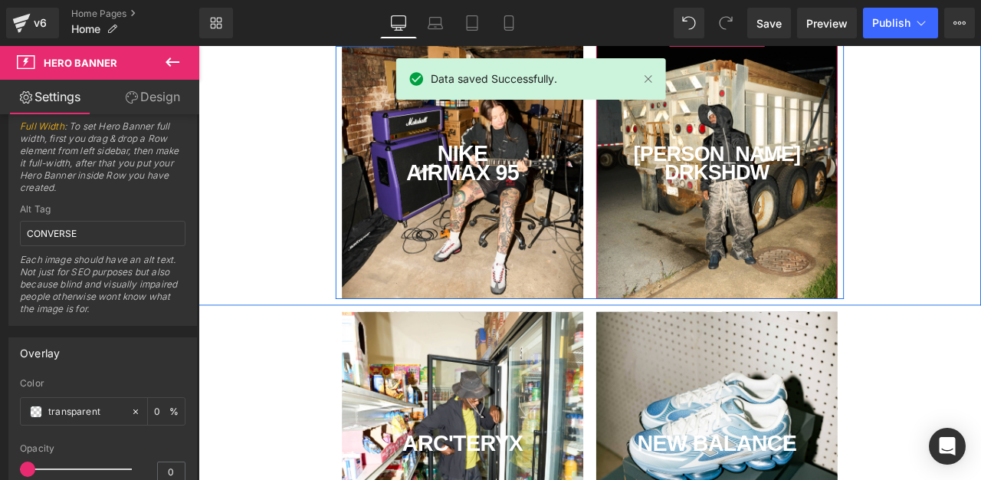
scroll to position [426, 0]
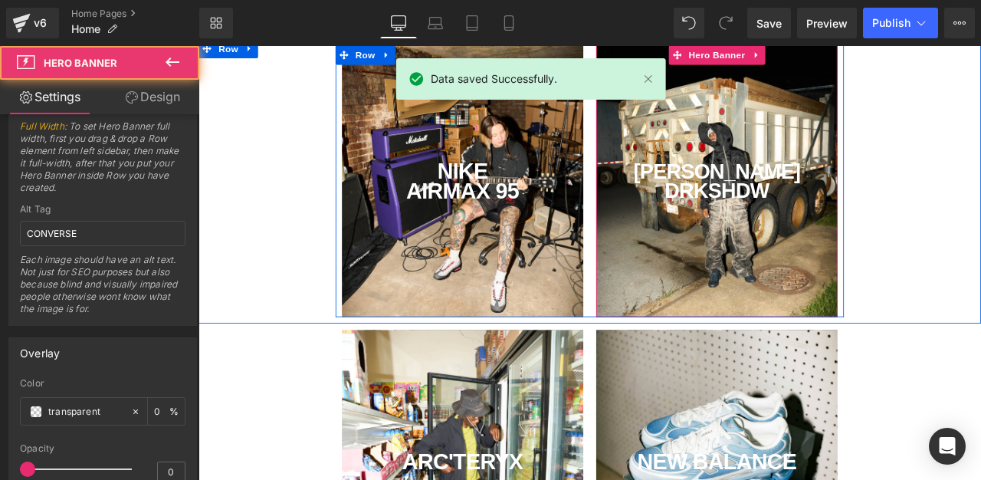
click at [866, 295] on div "[PERSON_NAME] DRKSHDW Text Block" at bounding box center [813, 206] width 286 height 322
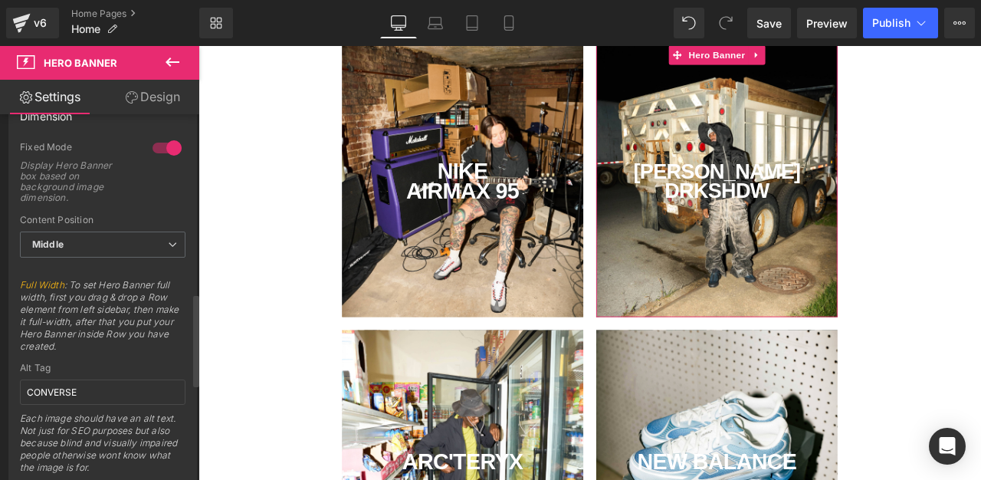
scroll to position [725, 0]
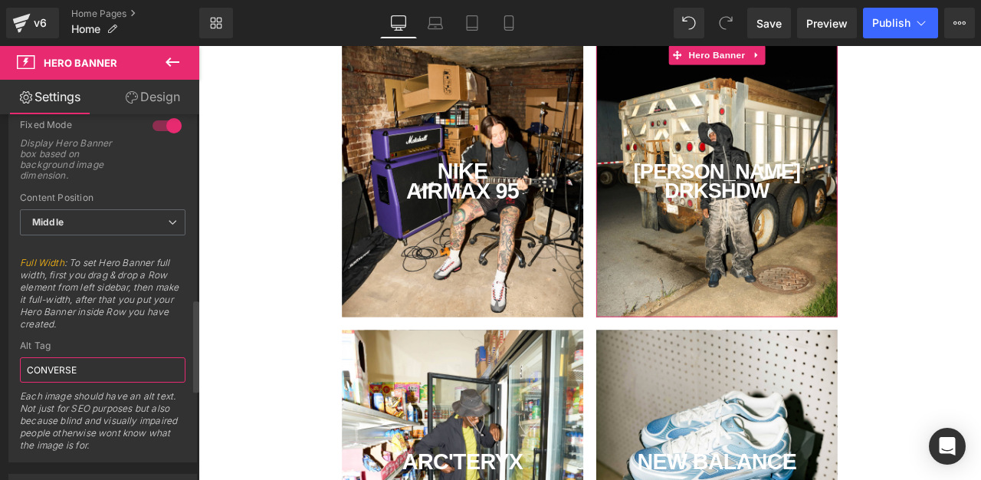
drag, startPoint x: 109, startPoint y: 375, endPoint x: 0, endPoint y: 348, distance: 112.2
click at [0, 348] on div "Dimension 1 Fixed Mode Display Hero Banner box based on background image dimens…" at bounding box center [103, 265] width 206 height 396
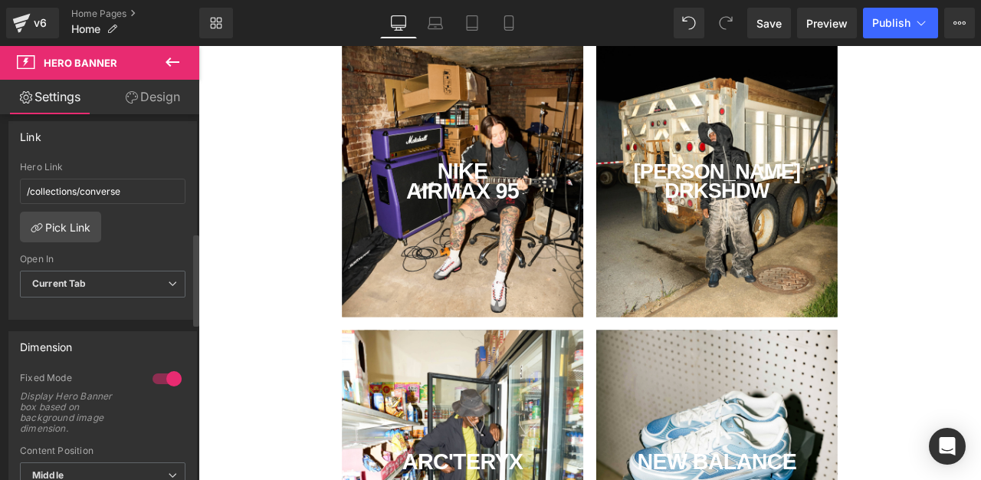
scroll to position [463, 0]
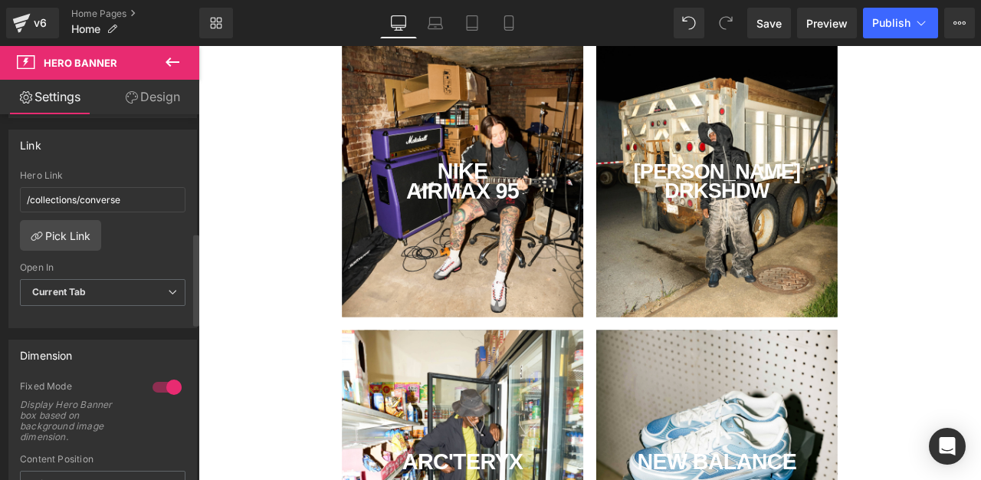
type input "[PERSON_NAME]"
click at [57, 250] on div "/collections/converse Hero Link /collections/converse Pick Link Current Tab New…" at bounding box center [102, 248] width 187 height 157
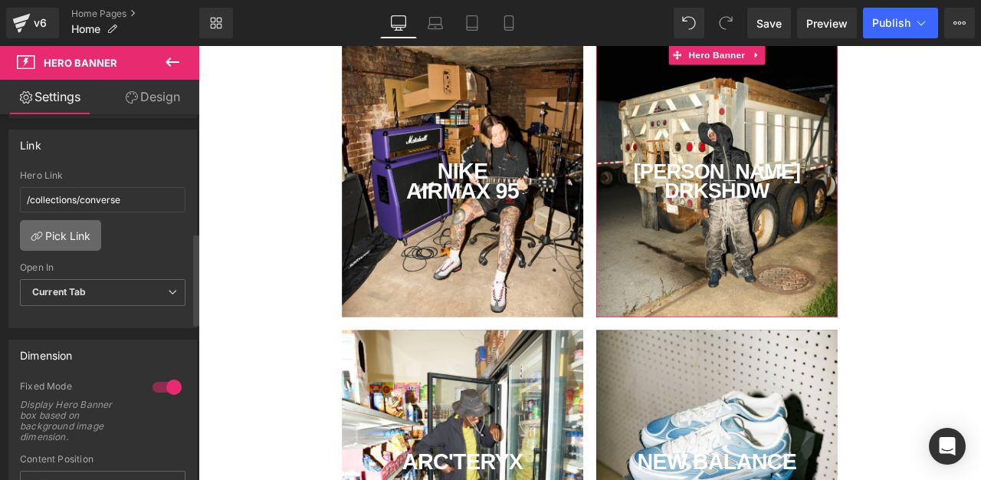
click at [70, 233] on link "Pick Link" at bounding box center [60, 235] width 81 height 31
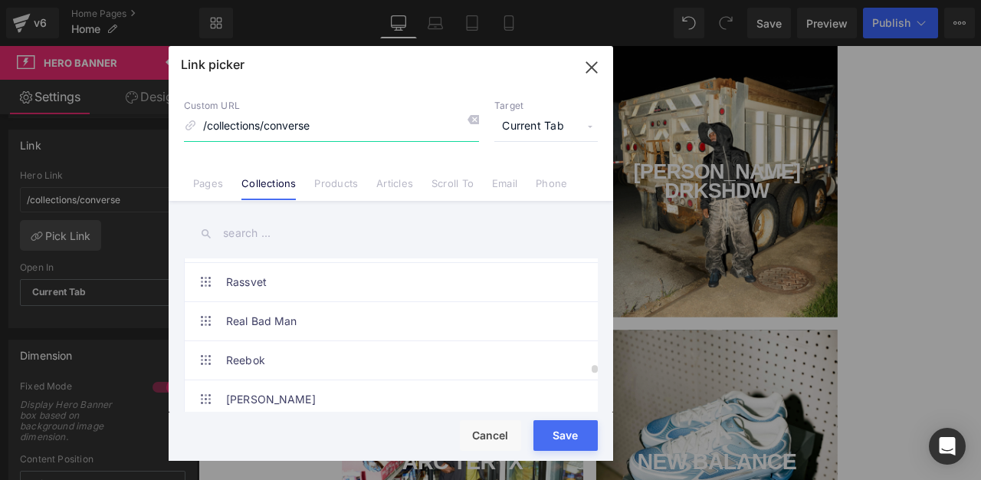
scroll to position [3630, 0]
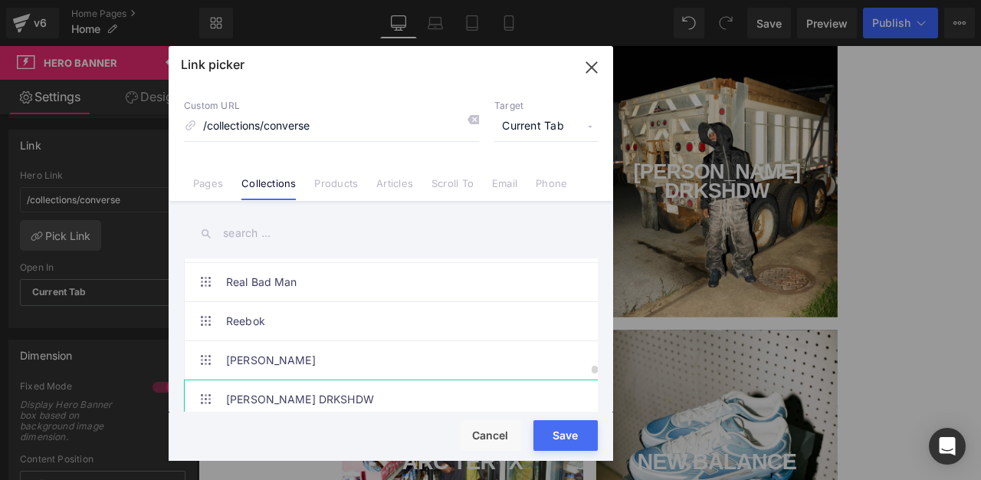
click at [335, 391] on link "[PERSON_NAME] DRKSHDW" at bounding box center [394, 399] width 337 height 38
type input "/collections/[PERSON_NAME]-drkshdw"
drag, startPoint x: 549, startPoint y: 435, endPoint x: 417, endPoint y: 463, distance: 135.4
click at [549, 435] on button "Save" at bounding box center [565, 435] width 64 height 31
type input "/collections/[PERSON_NAME]-drkshdw"
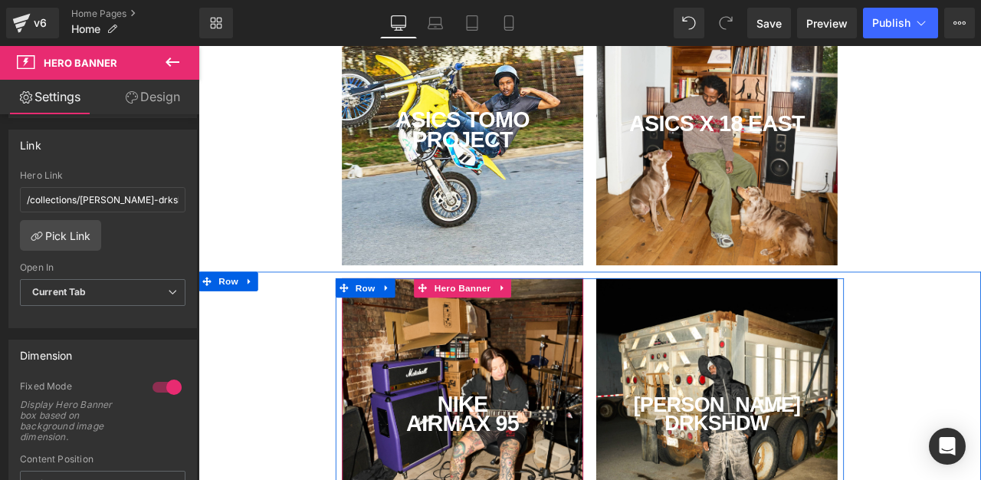
scroll to position [0, 0]
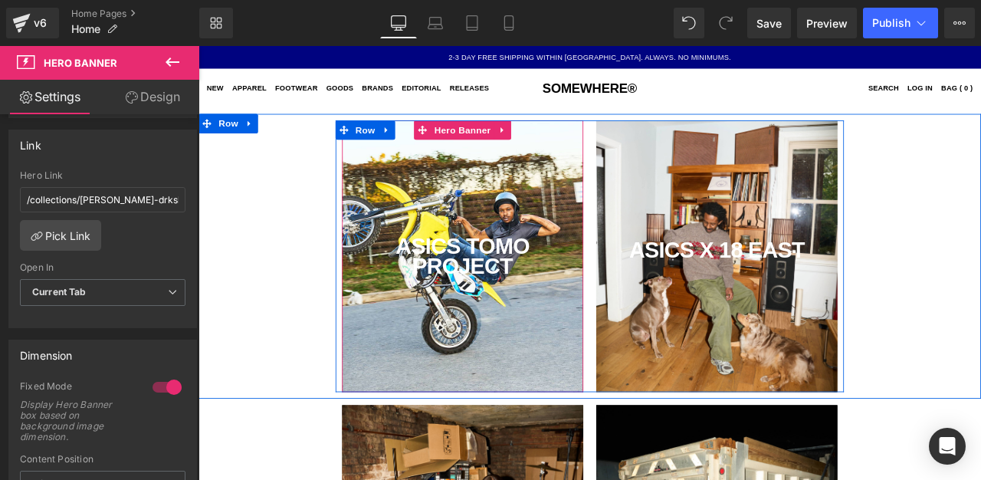
click at [620, 355] on div "ASICS TOMO PROJECT Text Block" at bounding box center [511, 295] width 286 height 322
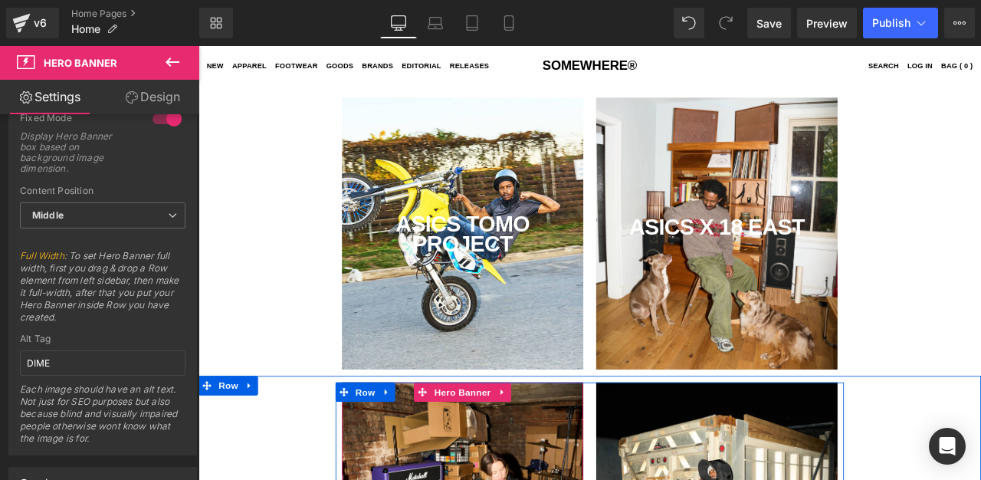
scroll to position [27, 0]
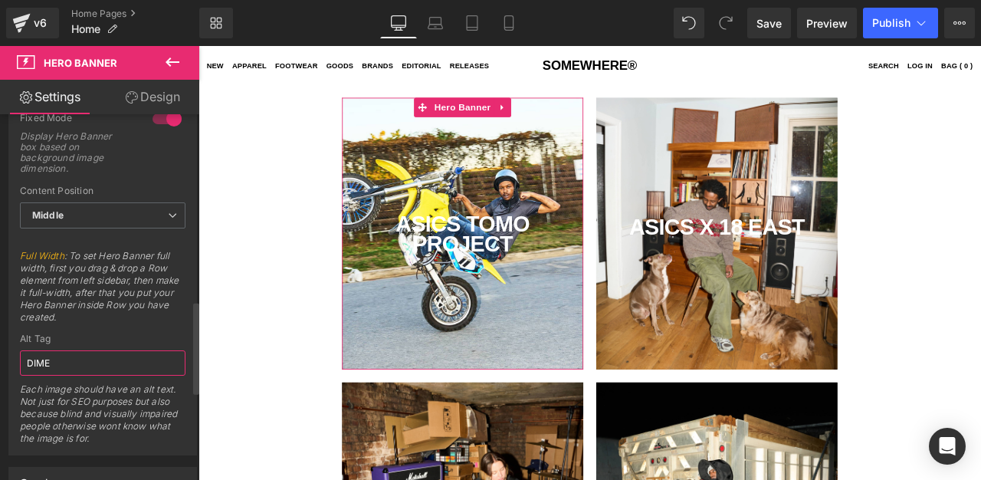
drag, startPoint x: 95, startPoint y: 362, endPoint x: 0, endPoint y: 335, distance: 98.9
click at [0, 335] on div "Dimension 1 Fixed Mode Display Hero Banner box based on background image dimens…" at bounding box center [103, 258] width 206 height 396
type input "ASICS TOMO"
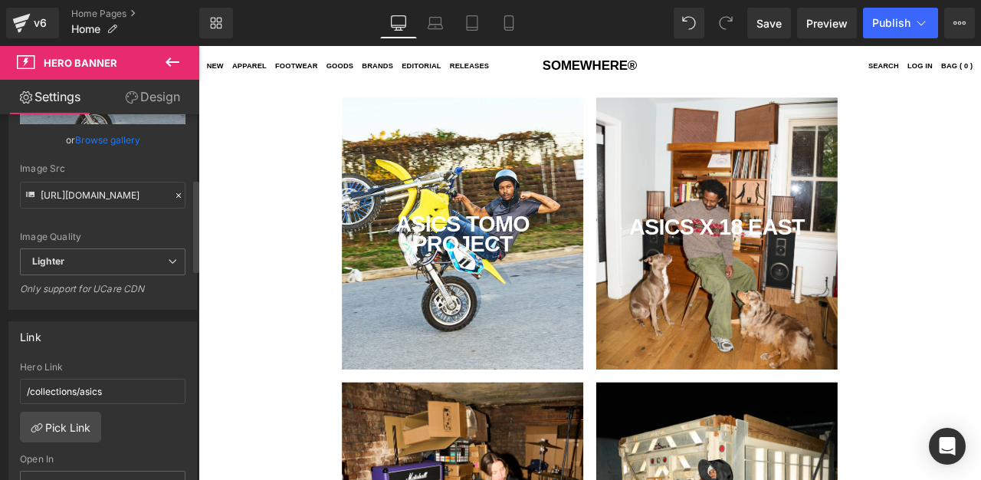
scroll to position [246, 0]
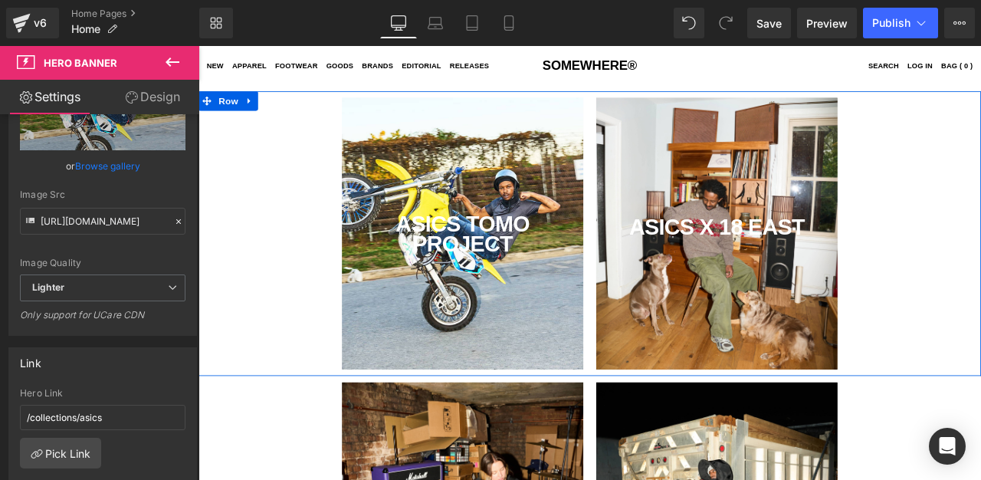
click at [910, 174] on div "ASICS X 18 EAST Text Block" at bounding box center [813, 268] width 286 height 322
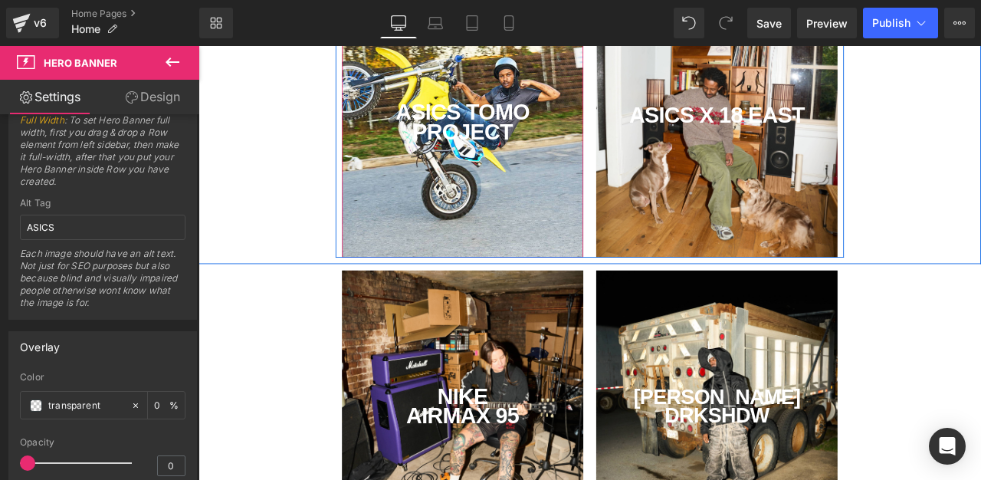
scroll to position [233, 0]
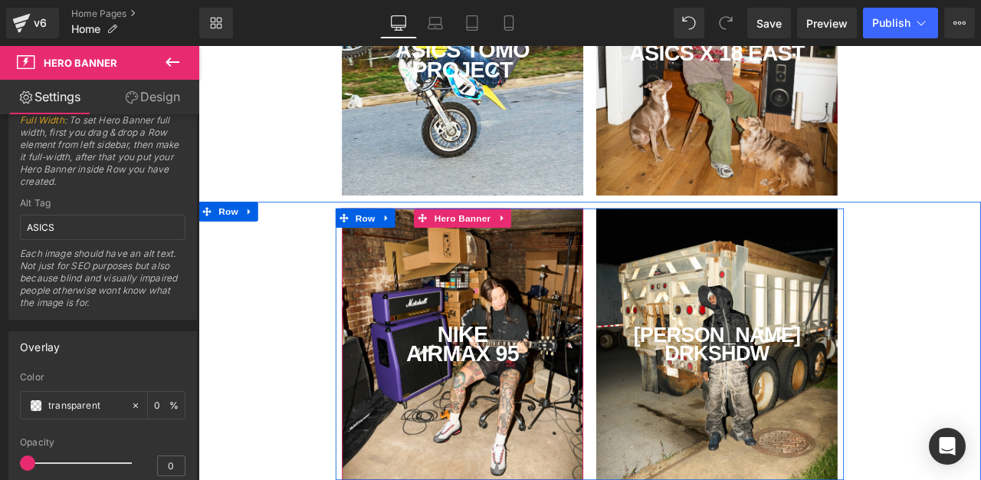
click at [518, 311] on div "NIKE AIRMAX 95 Text Block" at bounding box center [511, 399] width 286 height 322
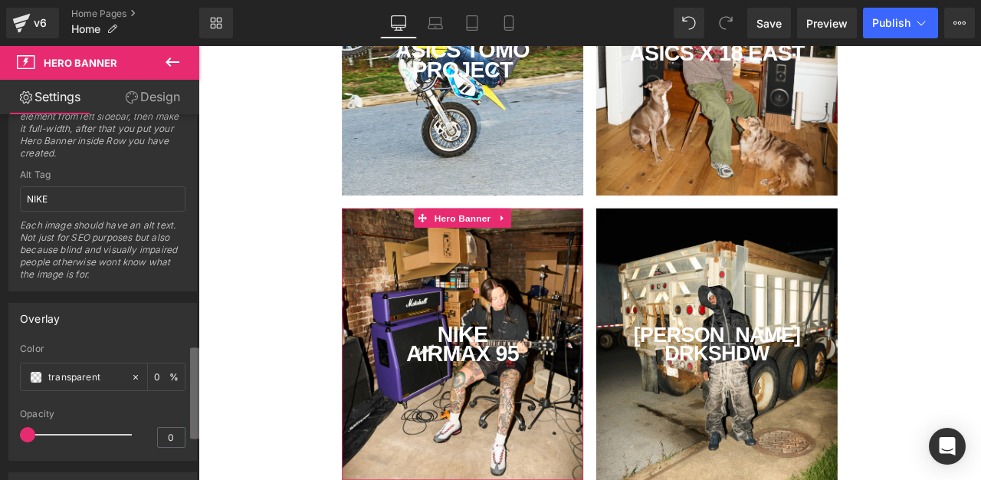
scroll to position [906, 0]
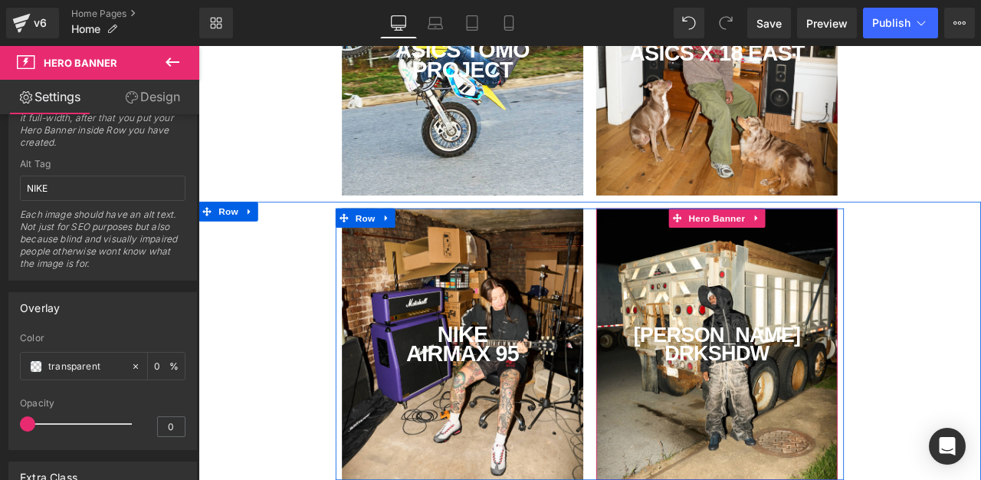
click at [761, 335] on div "[PERSON_NAME] DRKSHDW Text Block" at bounding box center [813, 399] width 286 height 322
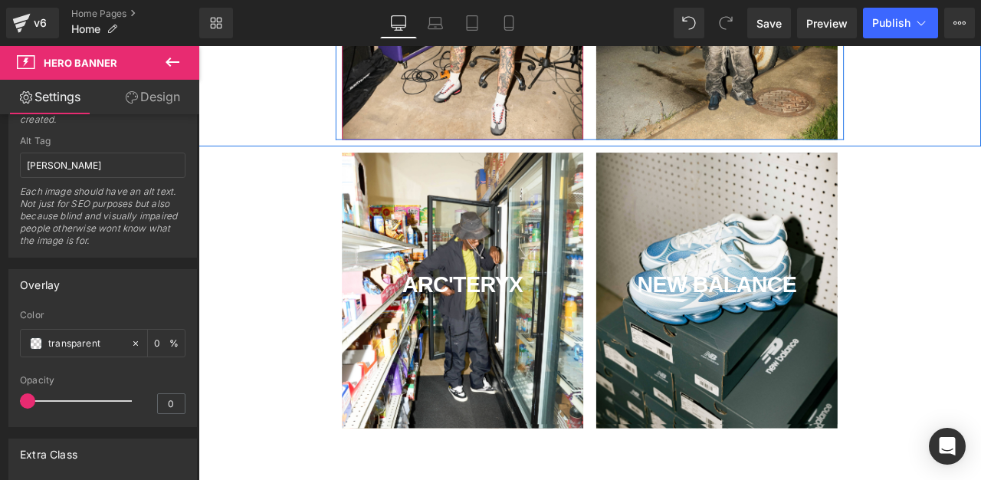
scroll to position [660, 0]
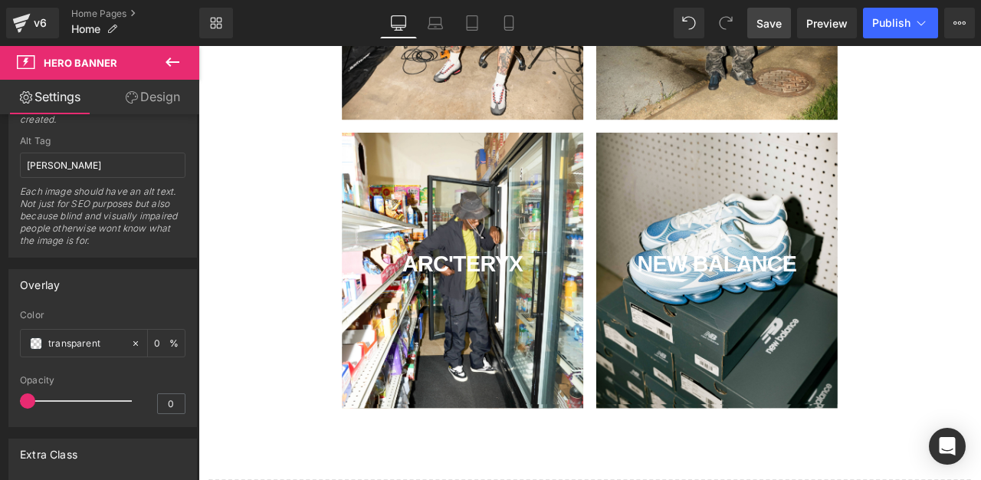
click at [774, 15] on span "Save" at bounding box center [768, 23] width 25 height 16
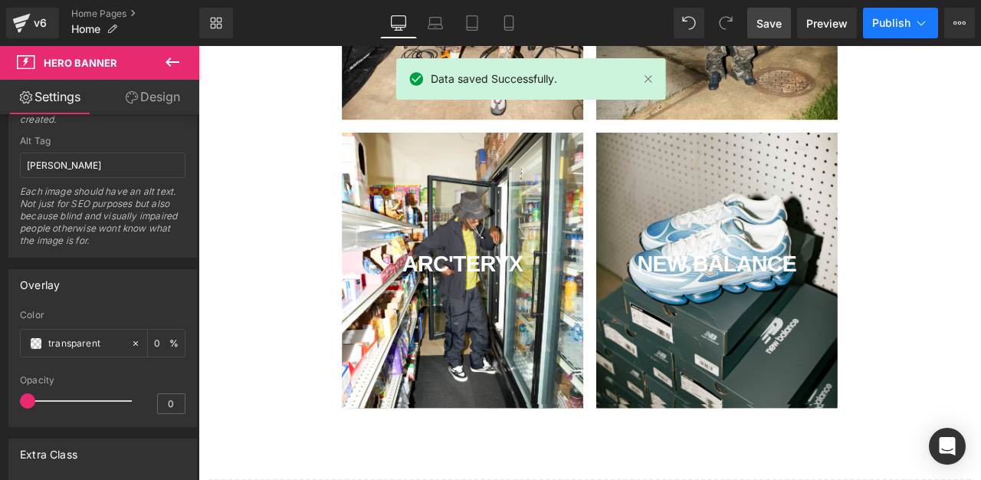
click at [893, 29] on span "Publish" at bounding box center [891, 23] width 38 height 12
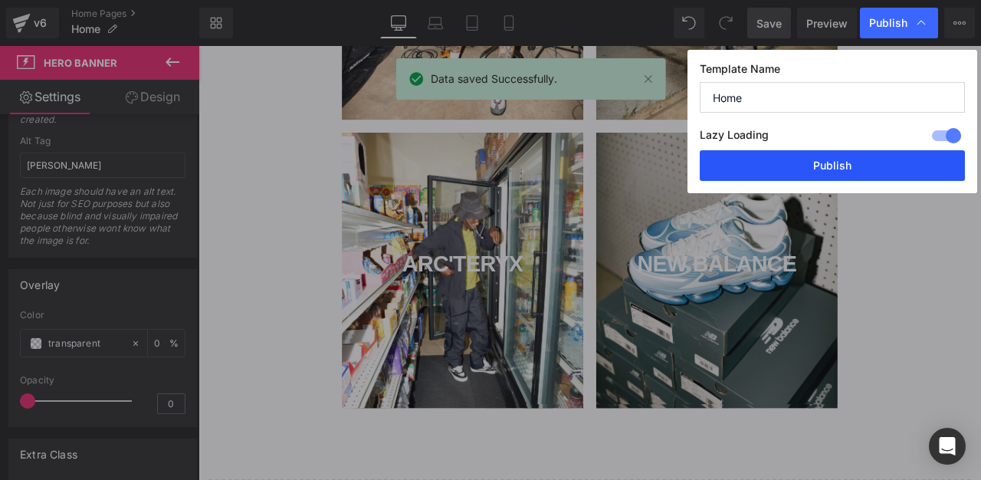
drag, startPoint x: 846, startPoint y: 158, endPoint x: 767, endPoint y: 133, distance: 82.6
click at [846, 158] on button "Publish" at bounding box center [831, 165] width 265 height 31
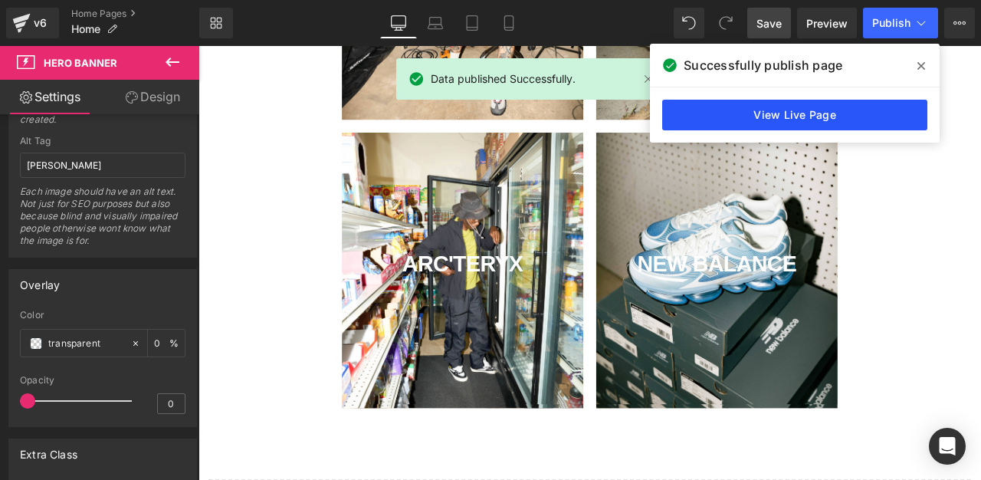
click at [712, 117] on link "View Live Page" at bounding box center [794, 115] width 265 height 31
